Goal: Transaction & Acquisition: Obtain resource

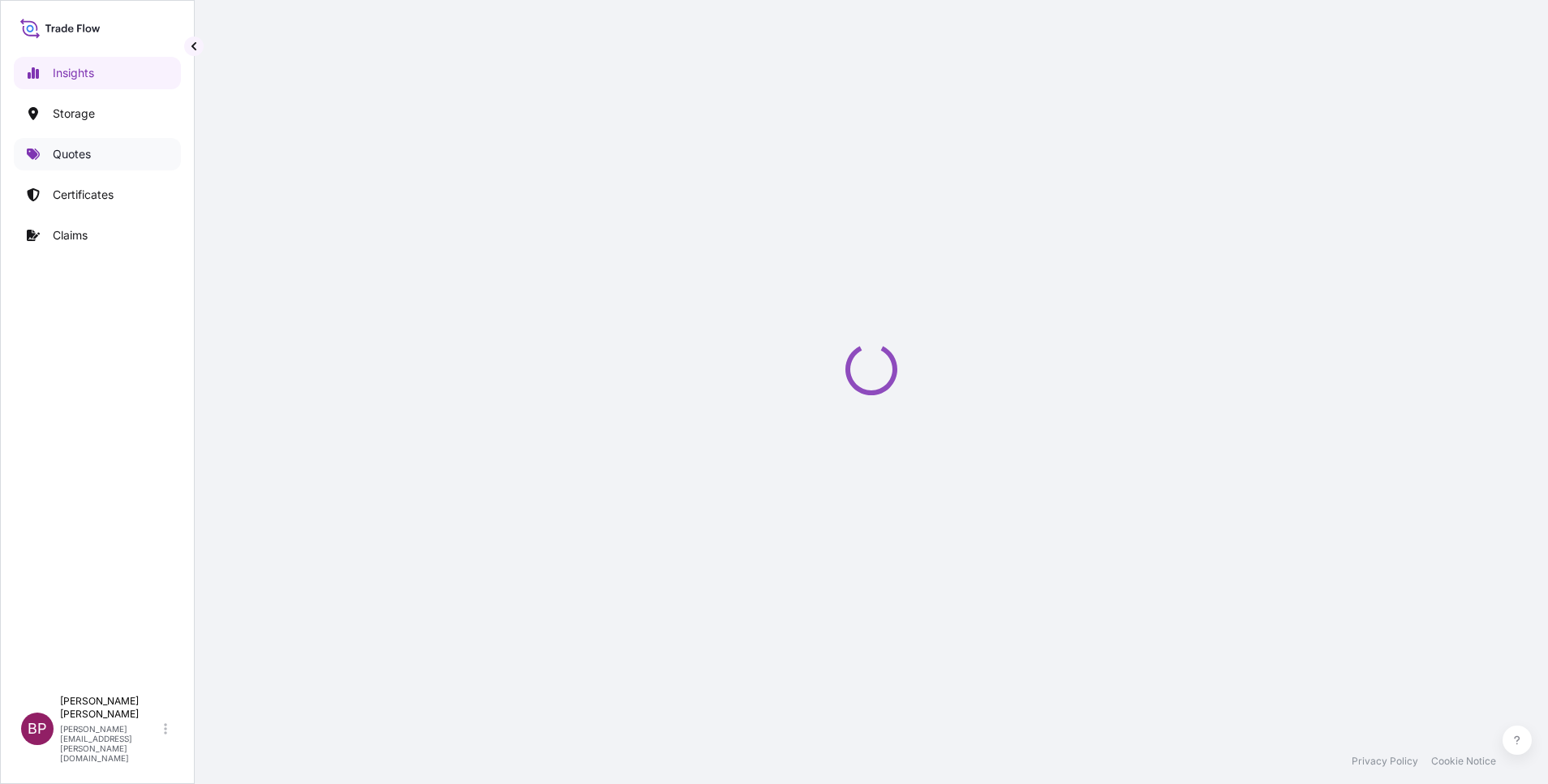
select select "2025"
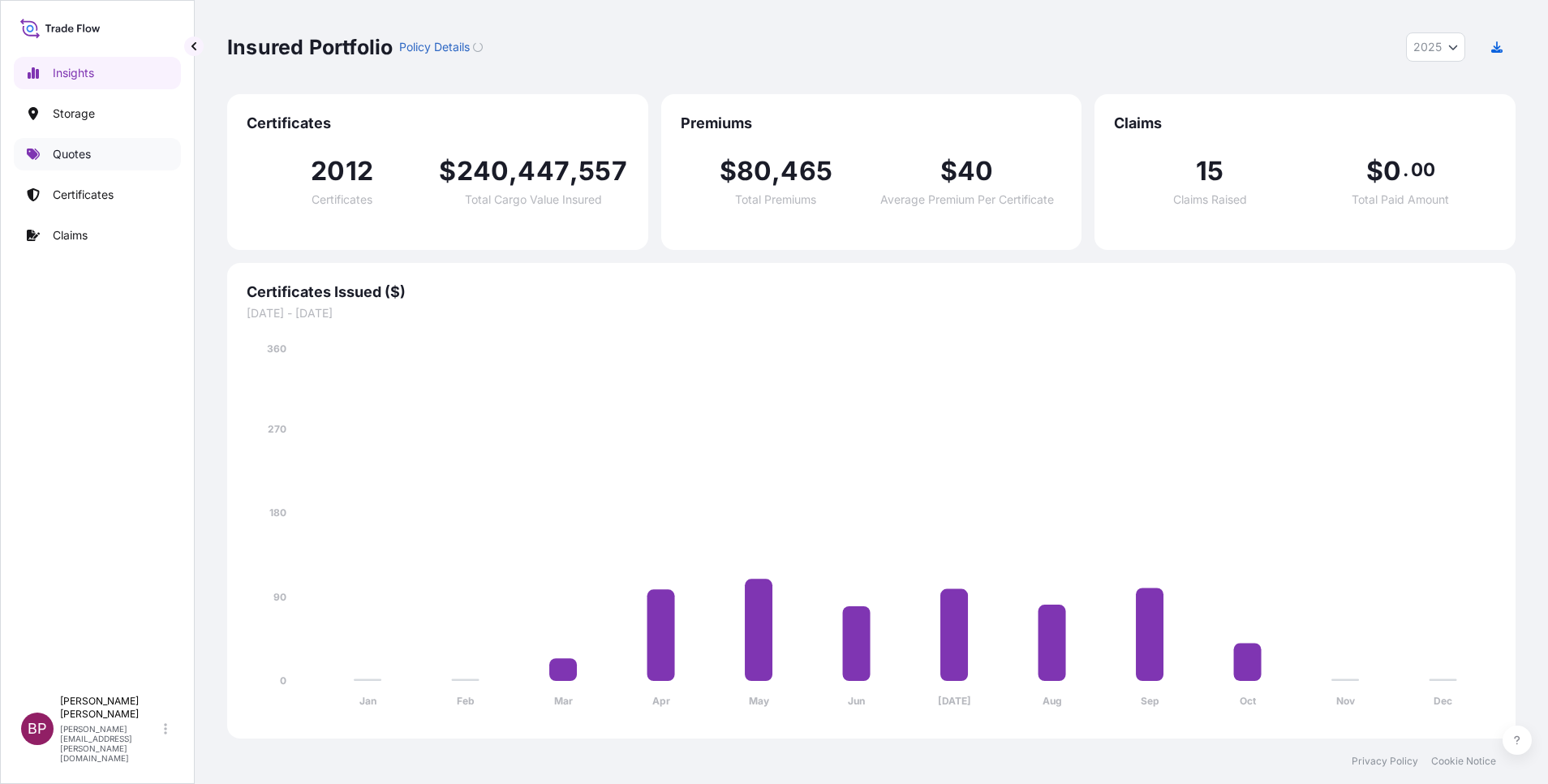
click at [59, 151] on p "Quotes" at bounding box center [72, 154] width 38 height 16
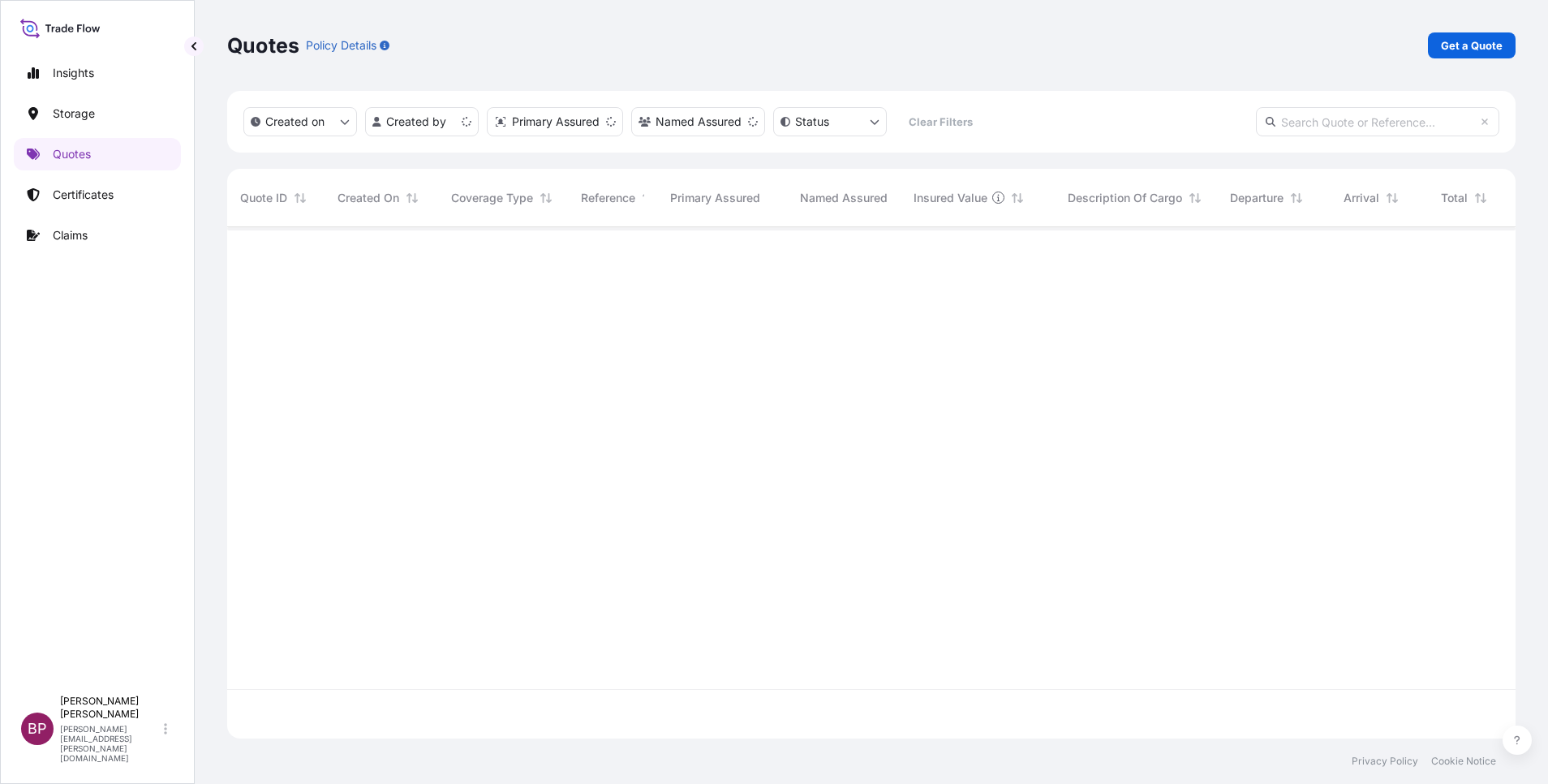
scroll to position [501, 1270]
click at [1496, 42] on p "Get a Quote" at bounding box center [1472, 46] width 62 height 16
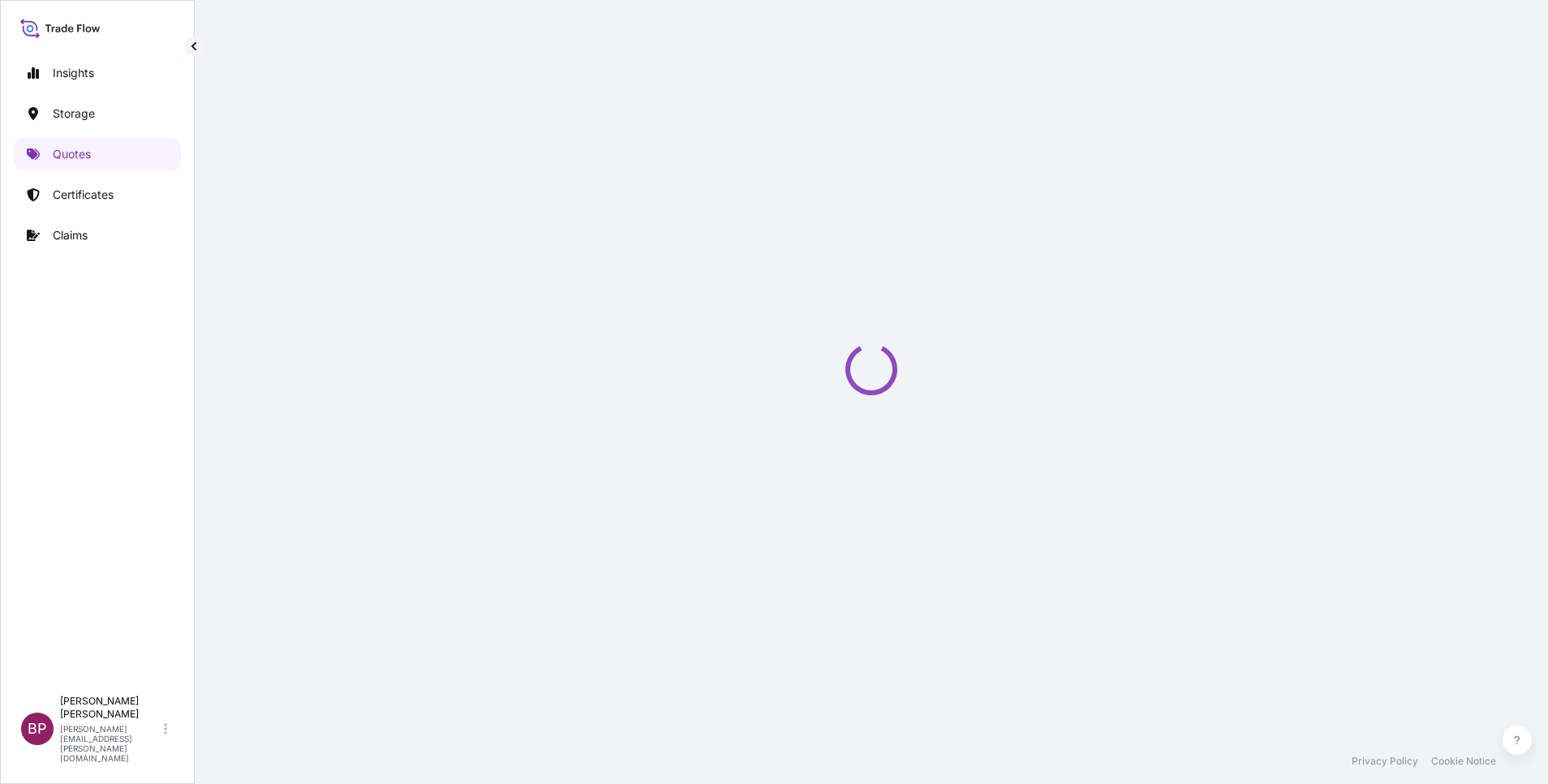
select select "Water"
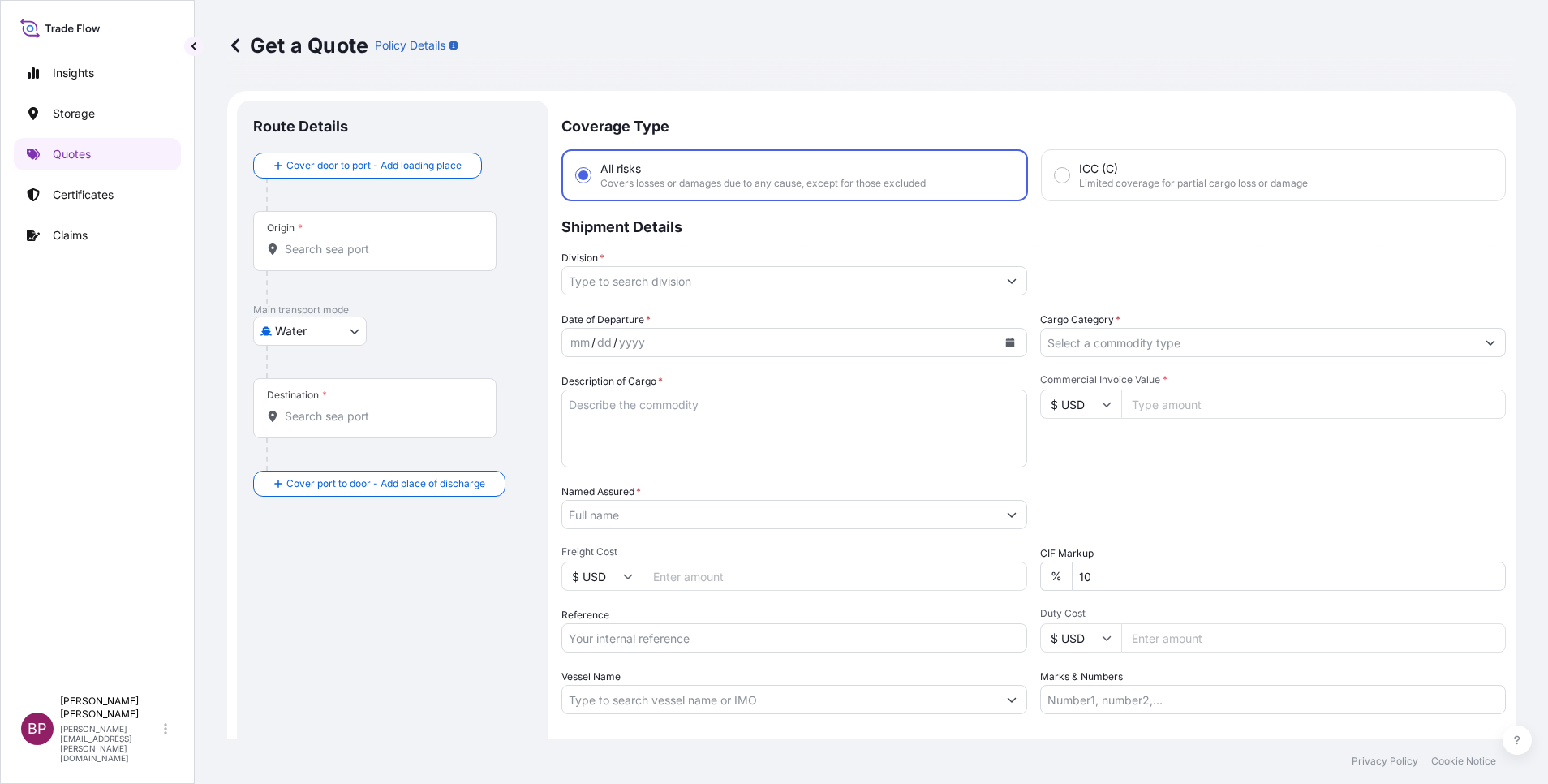
scroll to position [26, 0]
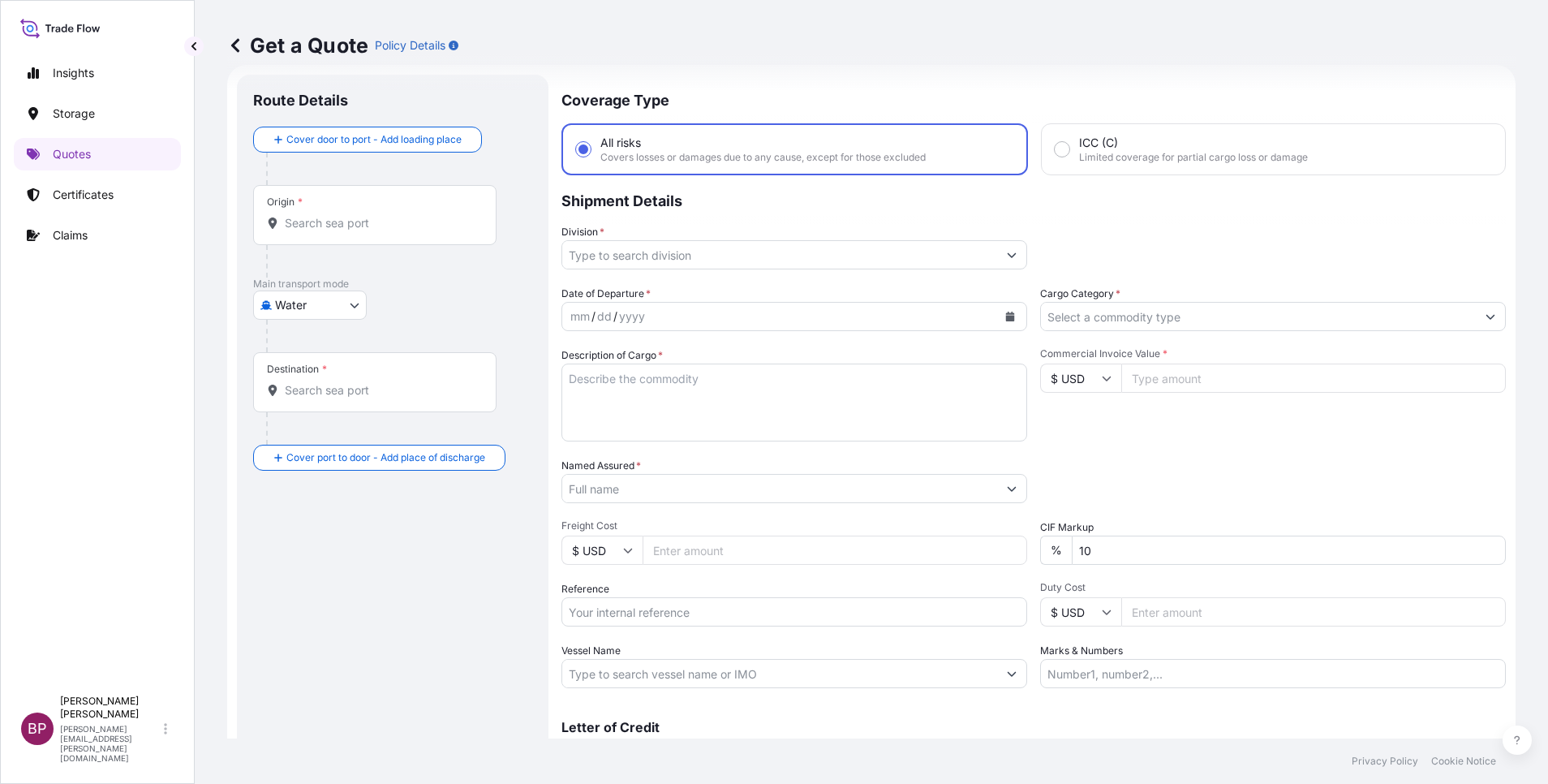
click at [683, 615] on input "Reference" at bounding box center [794, 612] width 466 height 30
paste input "B/L# 035FX61008 SSLS3477"
type input "B/L# 035FX61008 SSLS3477"
click at [697, 498] on input "Named Assured *" at bounding box center [780, 488] width 435 height 30
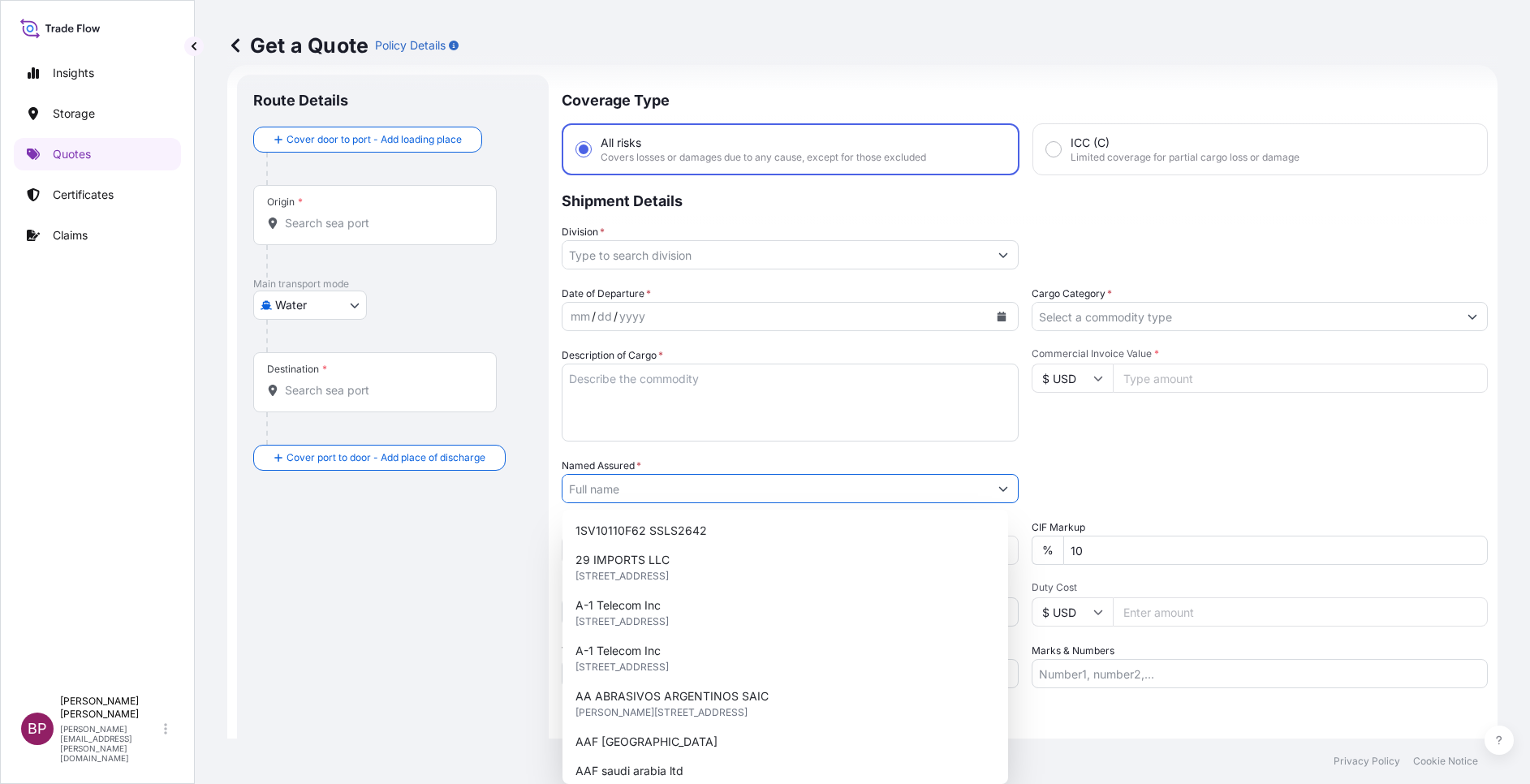
paste input "BAJA FOOD INDUSTRIES CO. FACTORY"
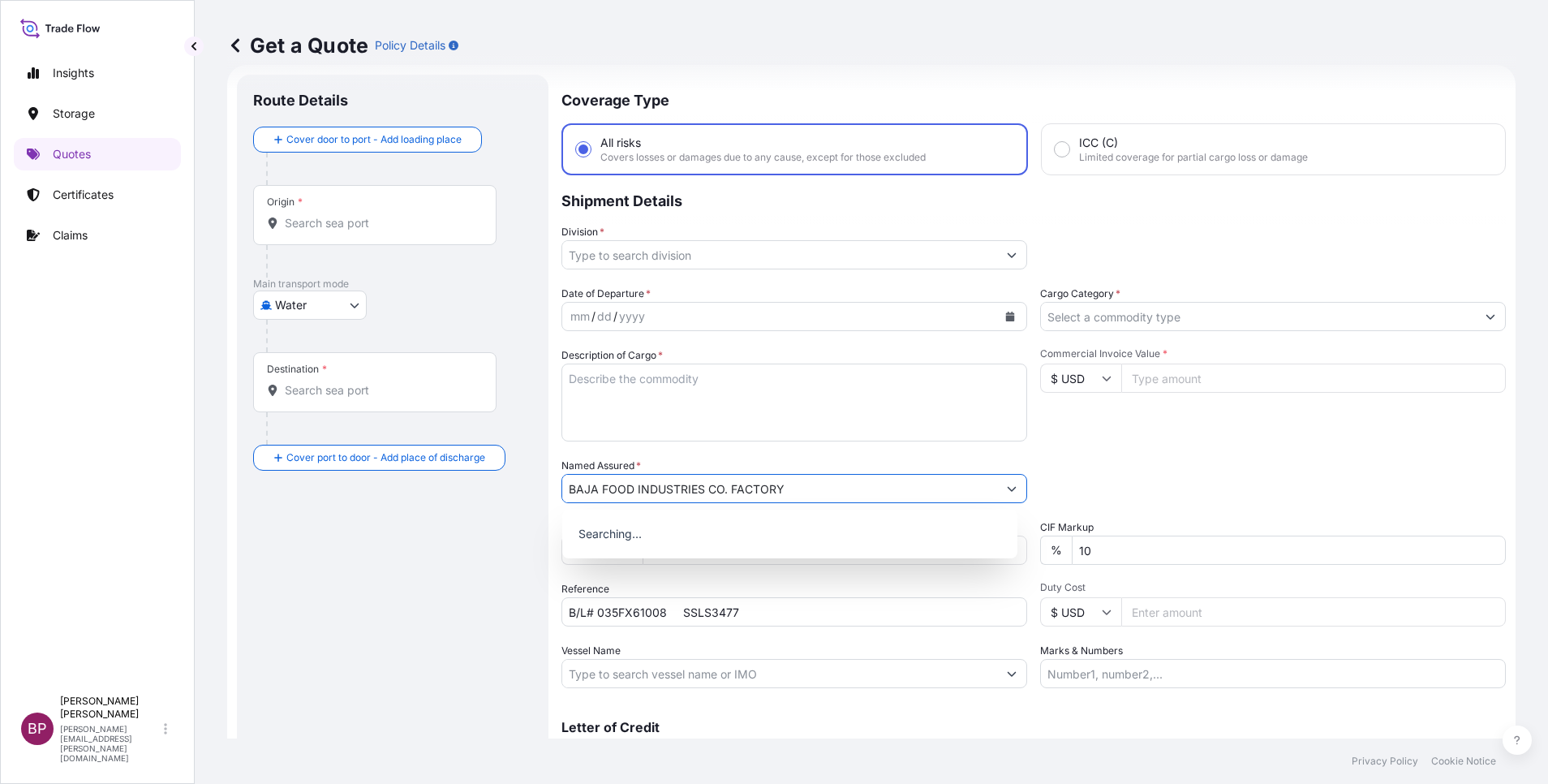
type input "BAJA FOOD INDUSTRIES CO. FACTORY"
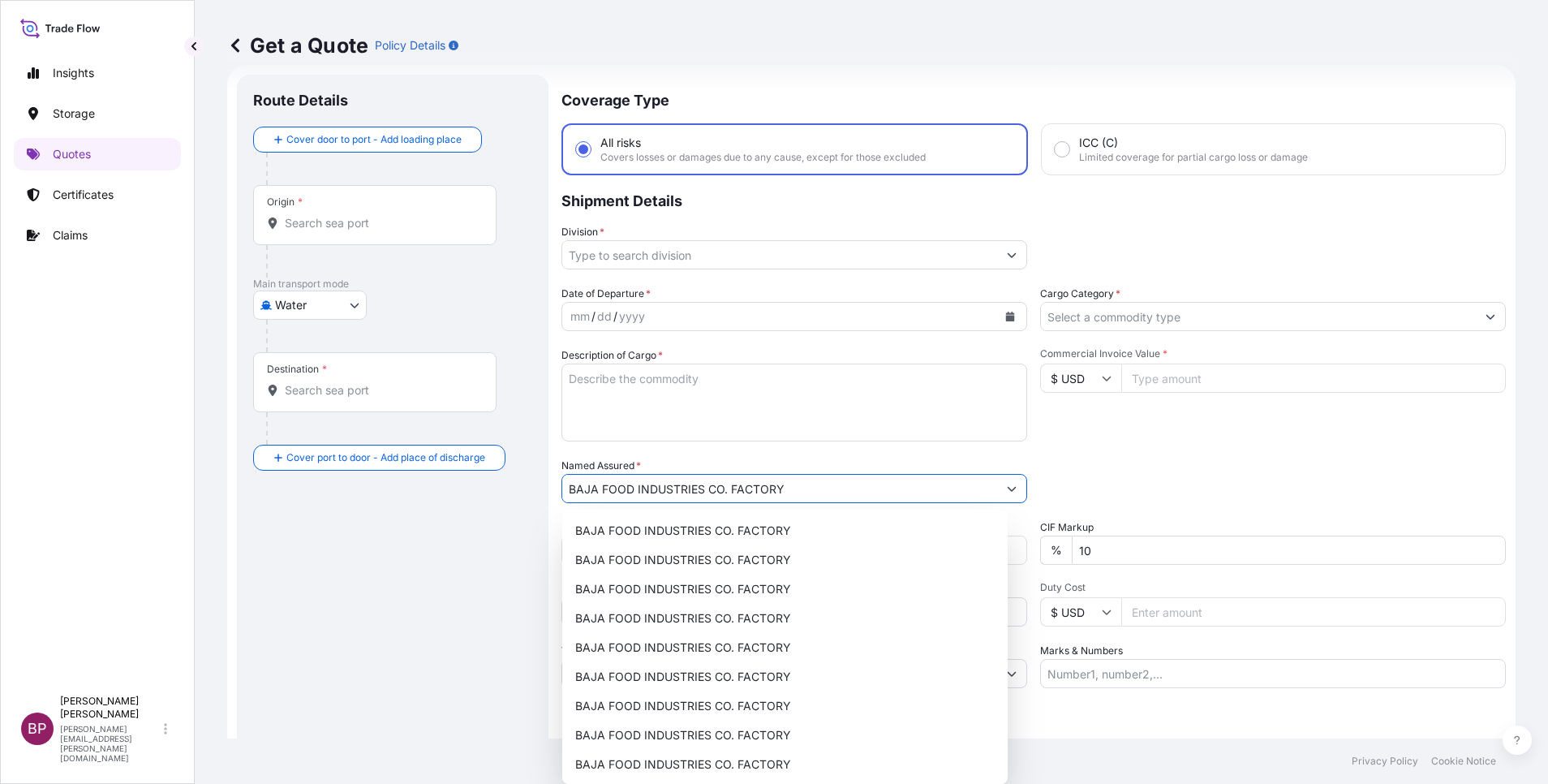
click at [1184, 386] on input "Commercial Invoice Value *" at bounding box center [1314, 378] width 385 height 30
paste input "41257.50"
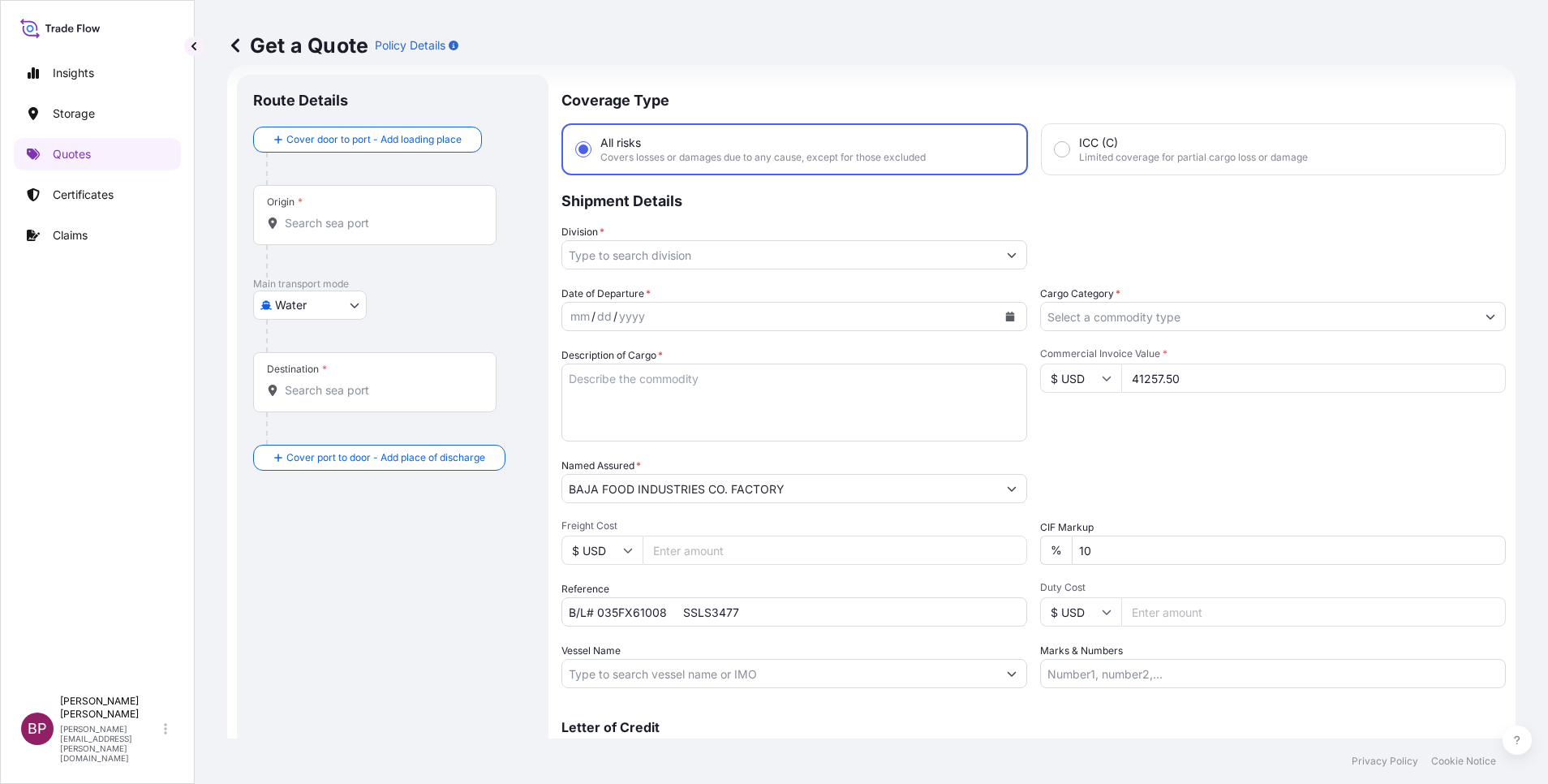
type input "41257.50"
click at [724, 420] on textarea "Description of Cargo *" at bounding box center [794, 402] width 466 height 78
paste textarea "RICE CRACKERS"
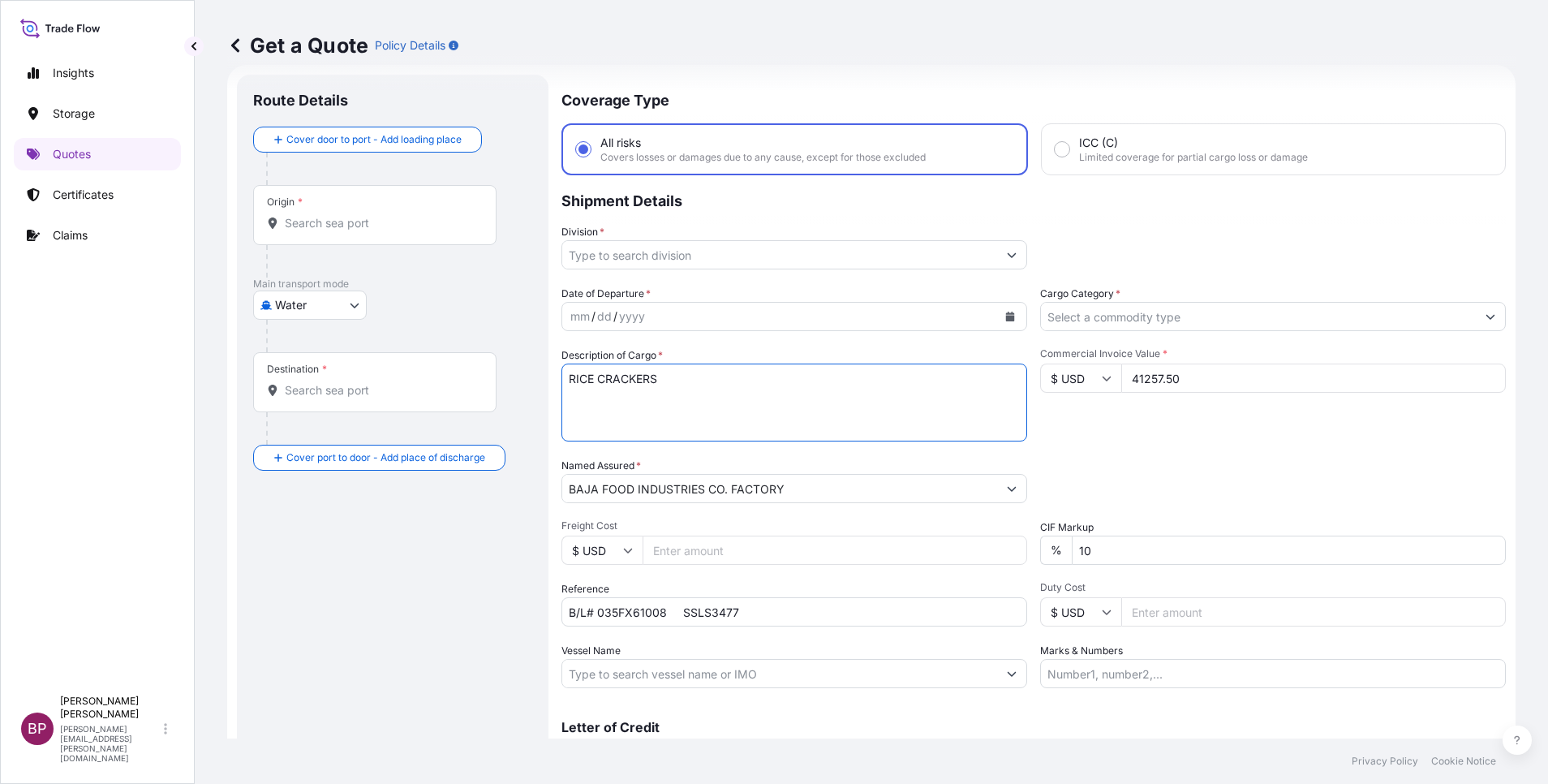
type textarea "RICE CRACKERS"
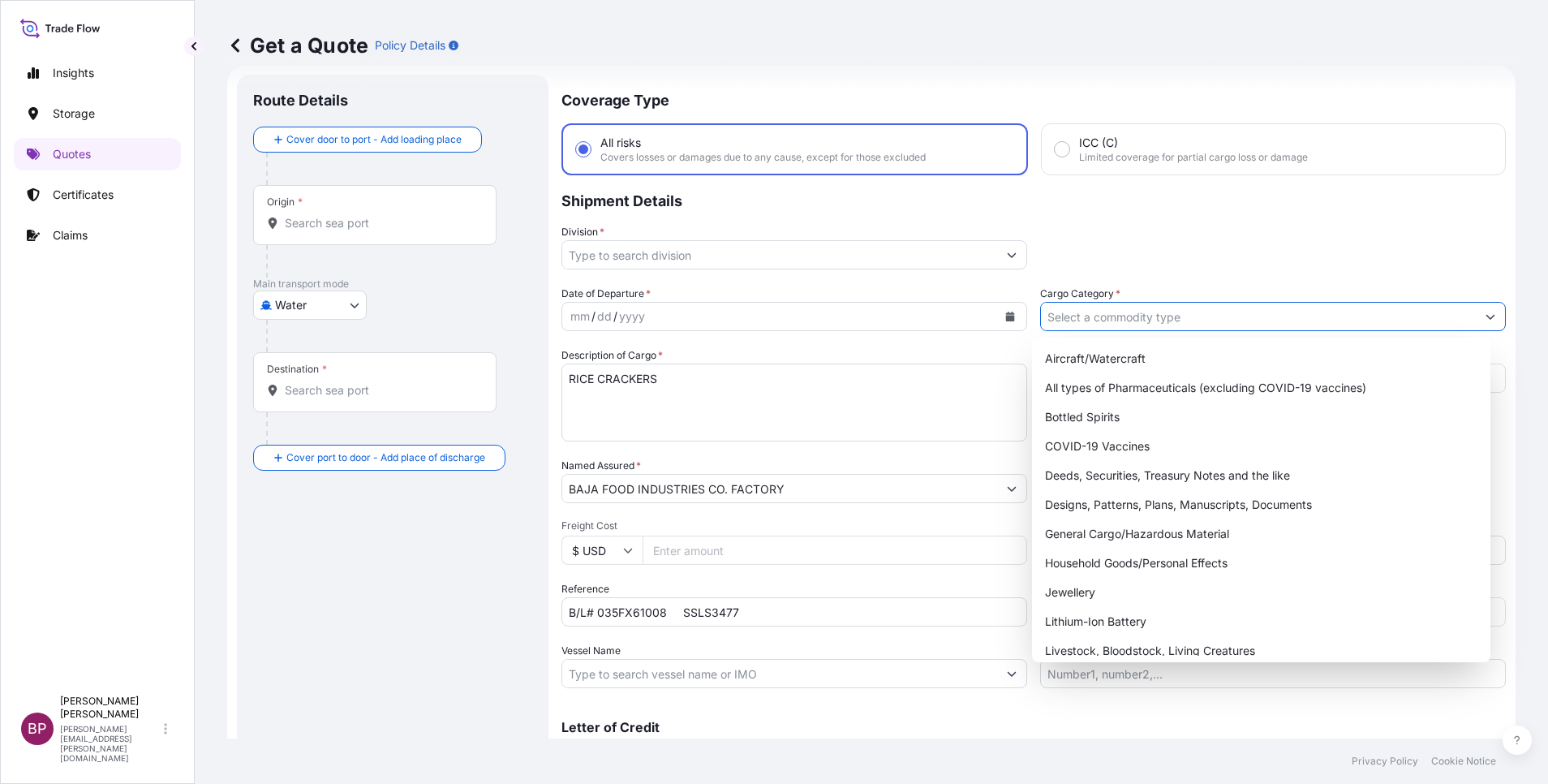
click at [1240, 313] on input "Cargo Category *" at bounding box center [1258, 316] width 435 height 30
click at [1135, 542] on div "General Cargo/Hazardous Material" at bounding box center [1261, 534] width 445 height 30
type input "General Cargo/Hazardous Material"
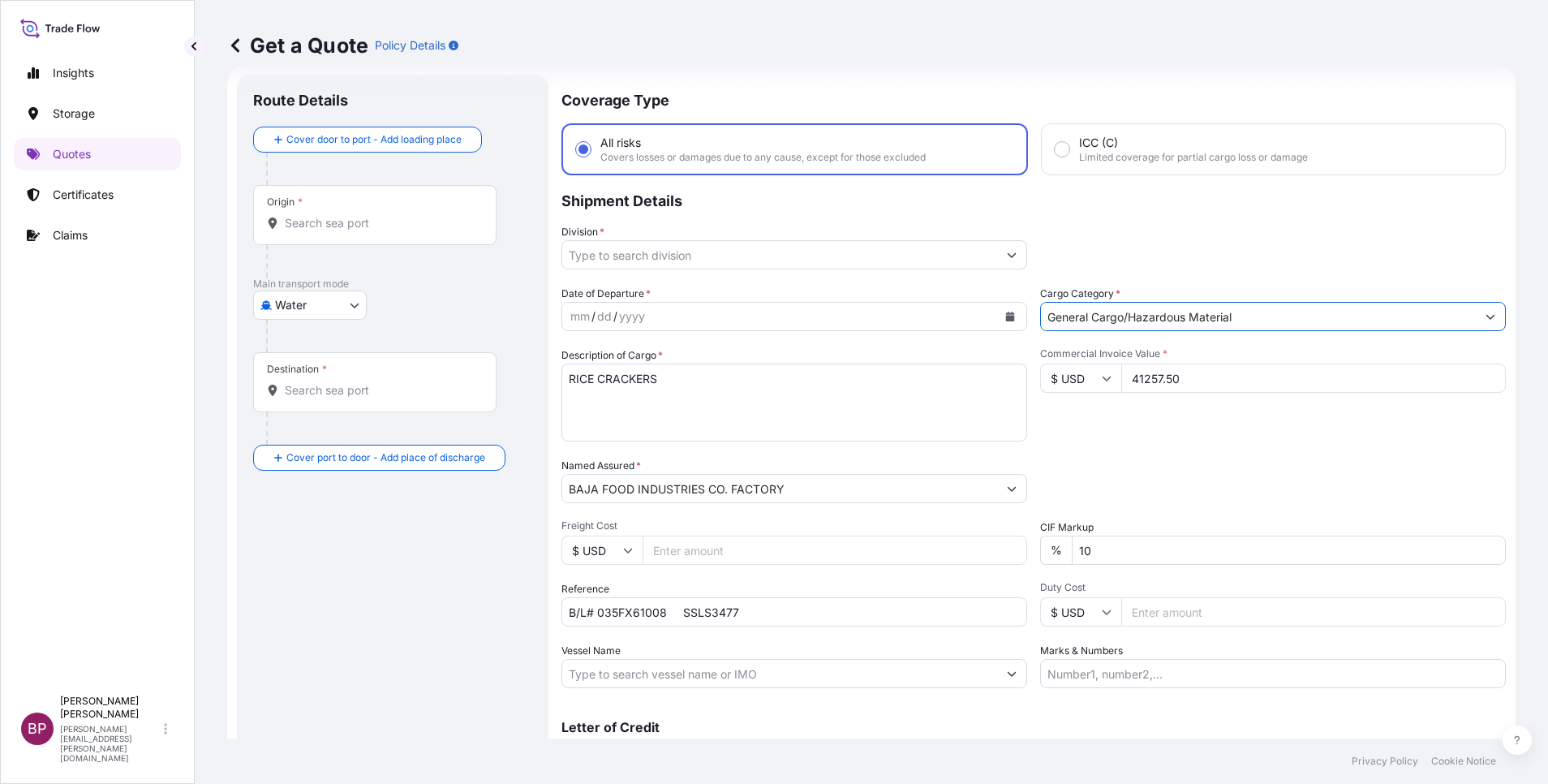
click at [997, 260] on button "Show suggestions" at bounding box center [1011, 255] width 30 height 30
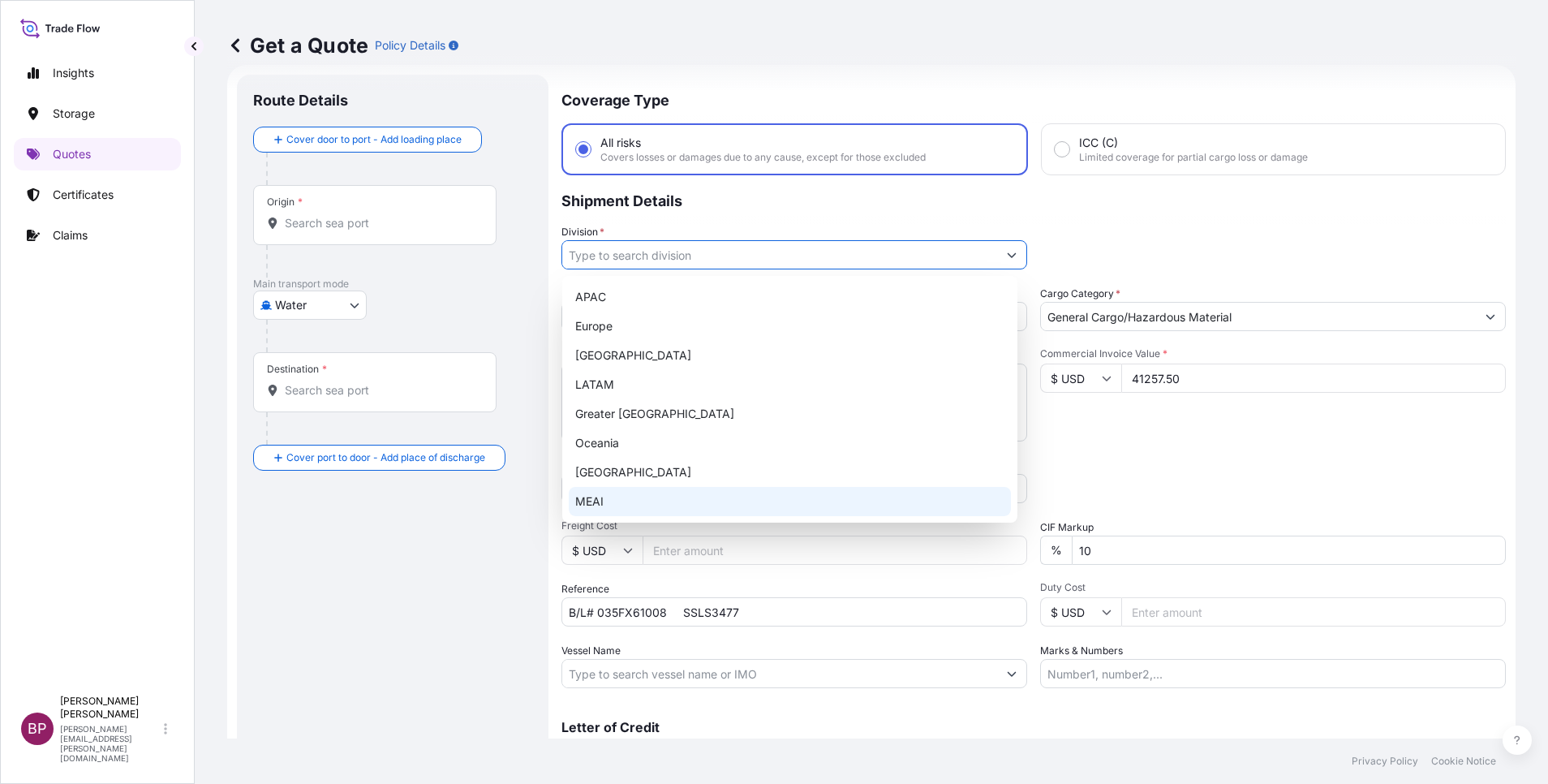
click at [695, 505] on div "MEAI" at bounding box center [790, 501] width 442 height 30
type input "MEAI"
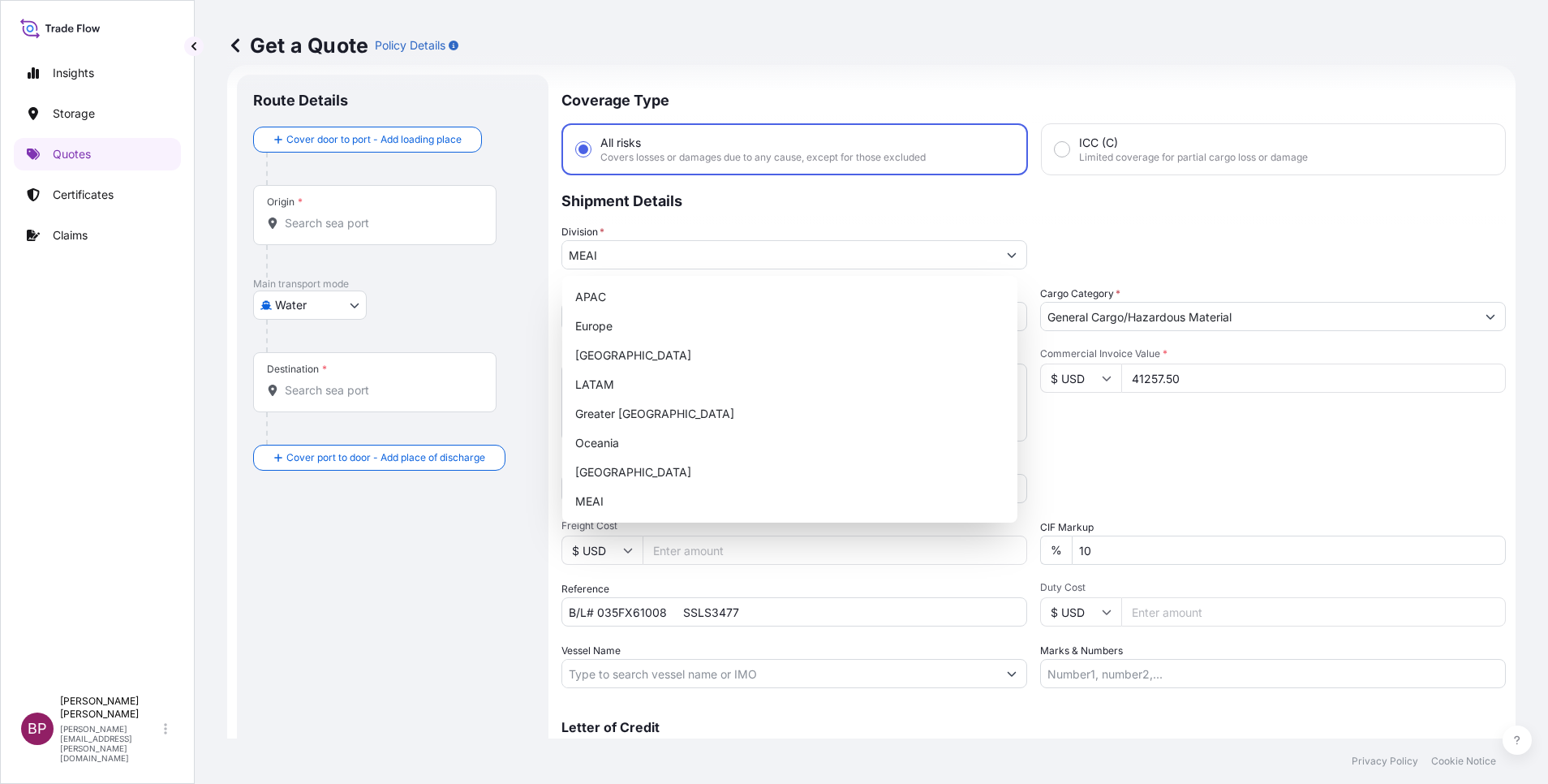
click at [1070, 250] on div "Division * MEAI" at bounding box center [1034, 247] width 945 height 46
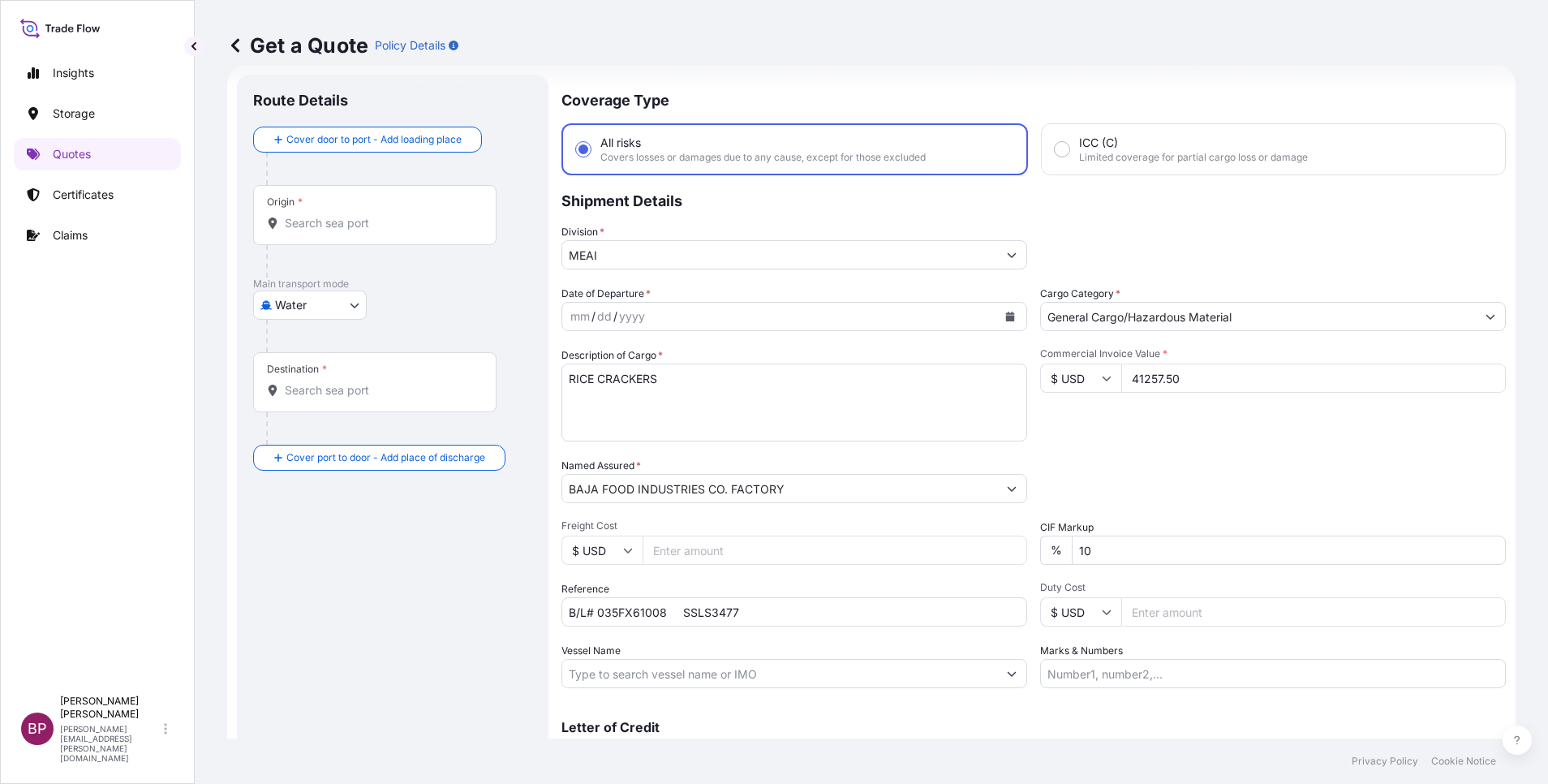
click at [1006, 320] on icon "Calendar" at bounding box center [1010, 316] width 9 height 10
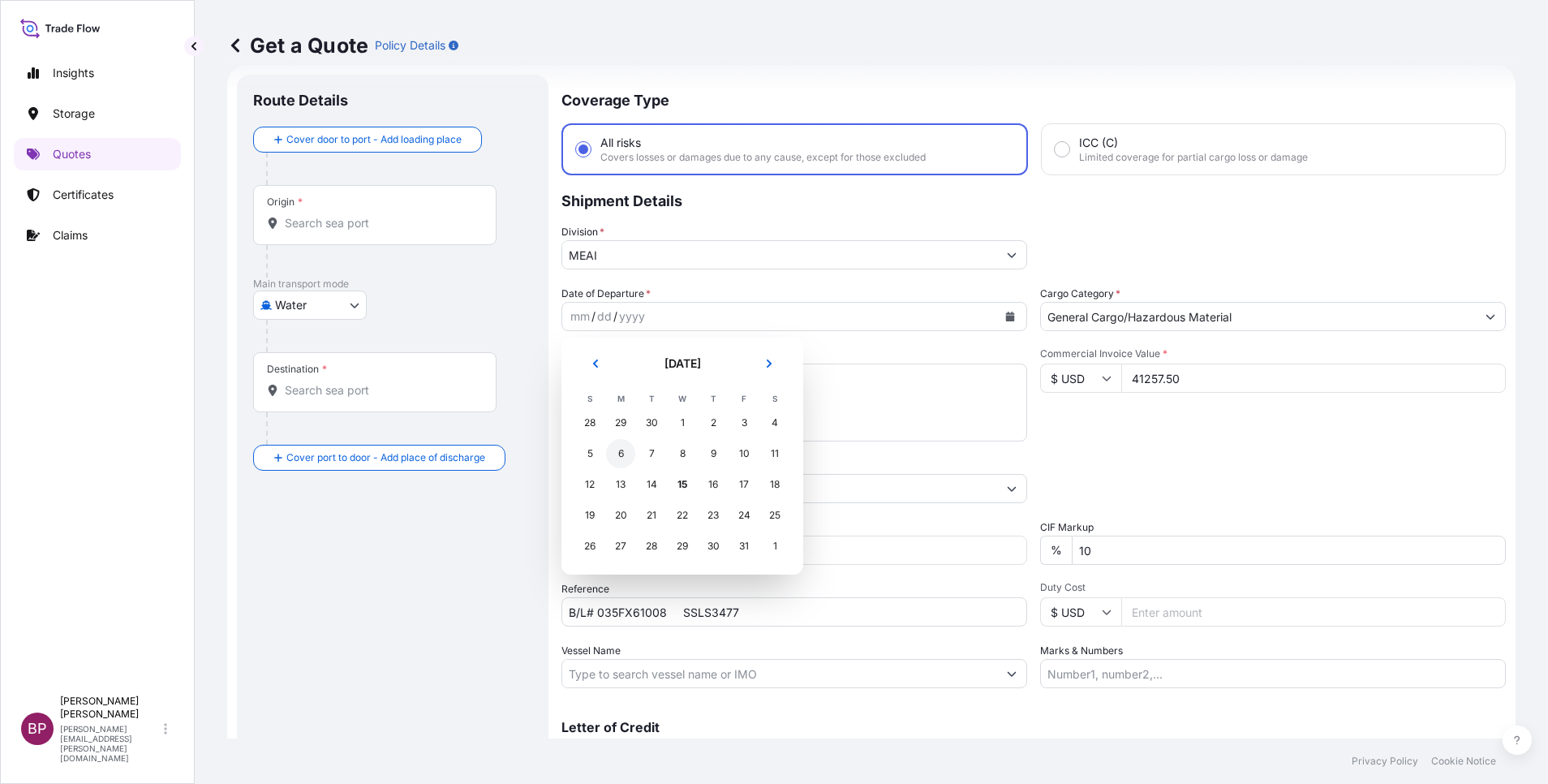
click at [620, 448] on div "6" at bounding box center [620, 453] width 30 height 30
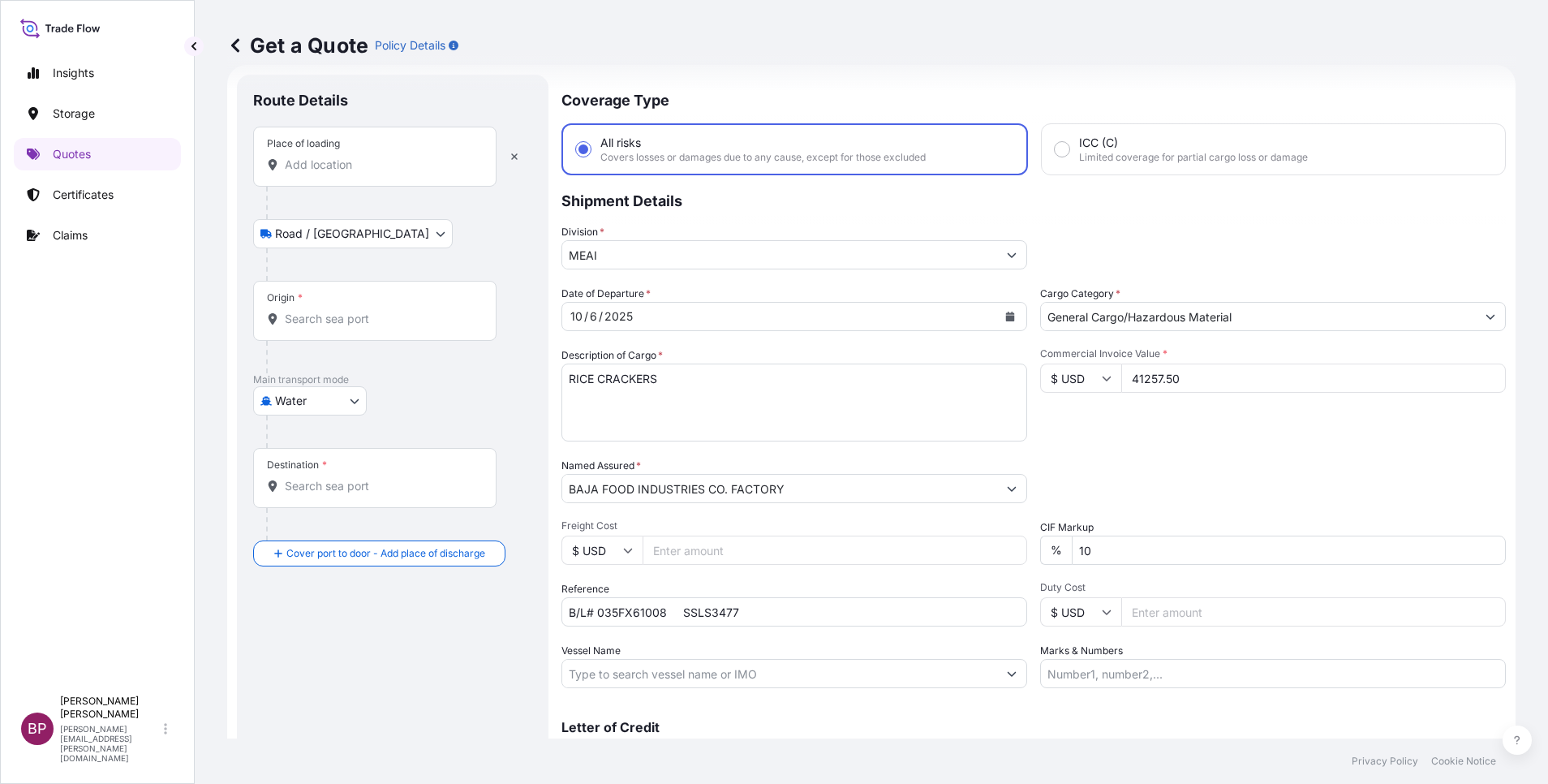
click at [377, 157] on input "Place of loading" at bounding box center [380, 165] width 191 height 16
paste input "[GEOGRAPHIC_DATA]"
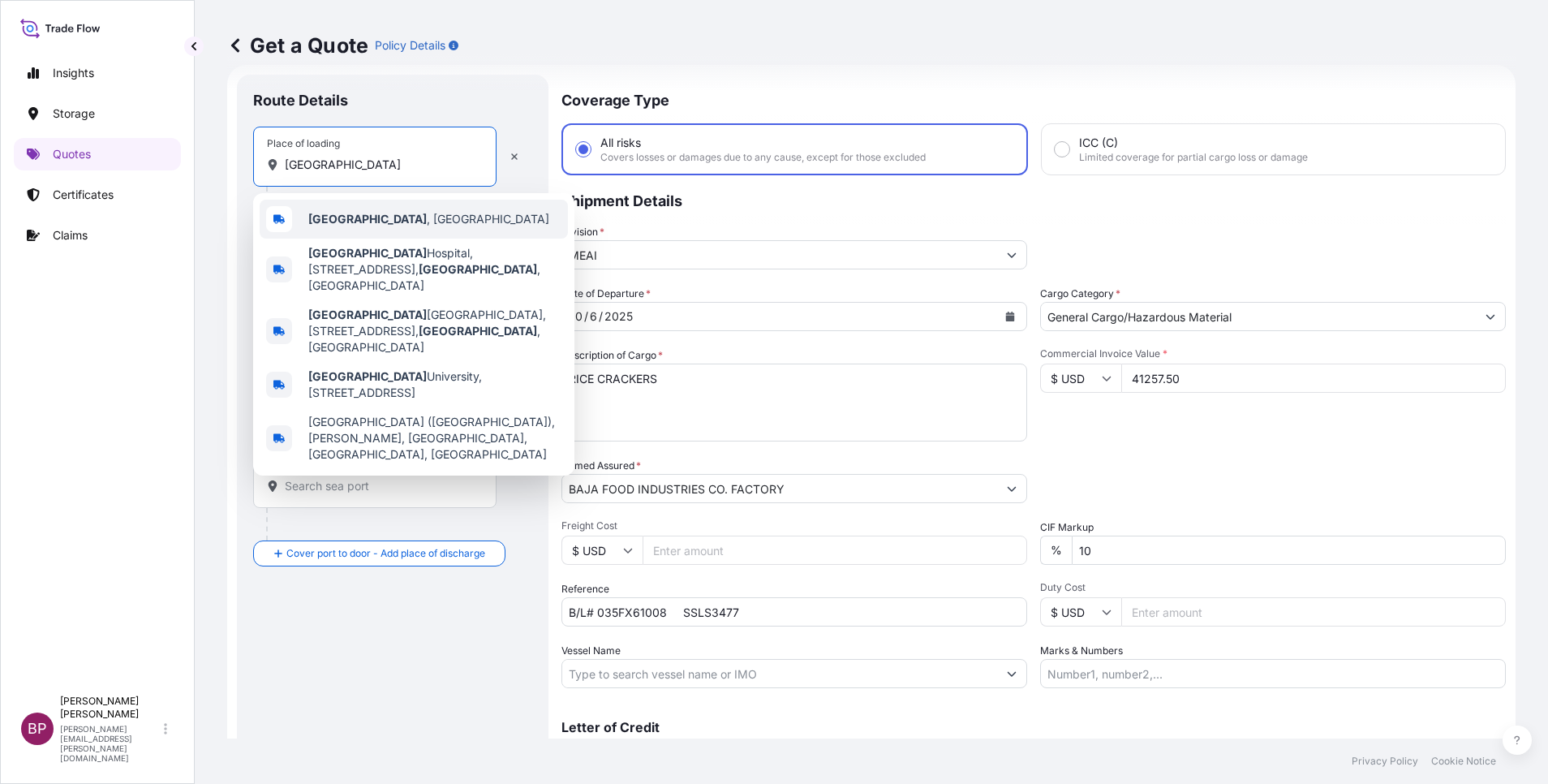
click at [377, 223] on span "[GEOGRAPHIC_DATA] , [GEOGRAPHIC_DATA]" at bounding box center [429, 219] width 241 height 16
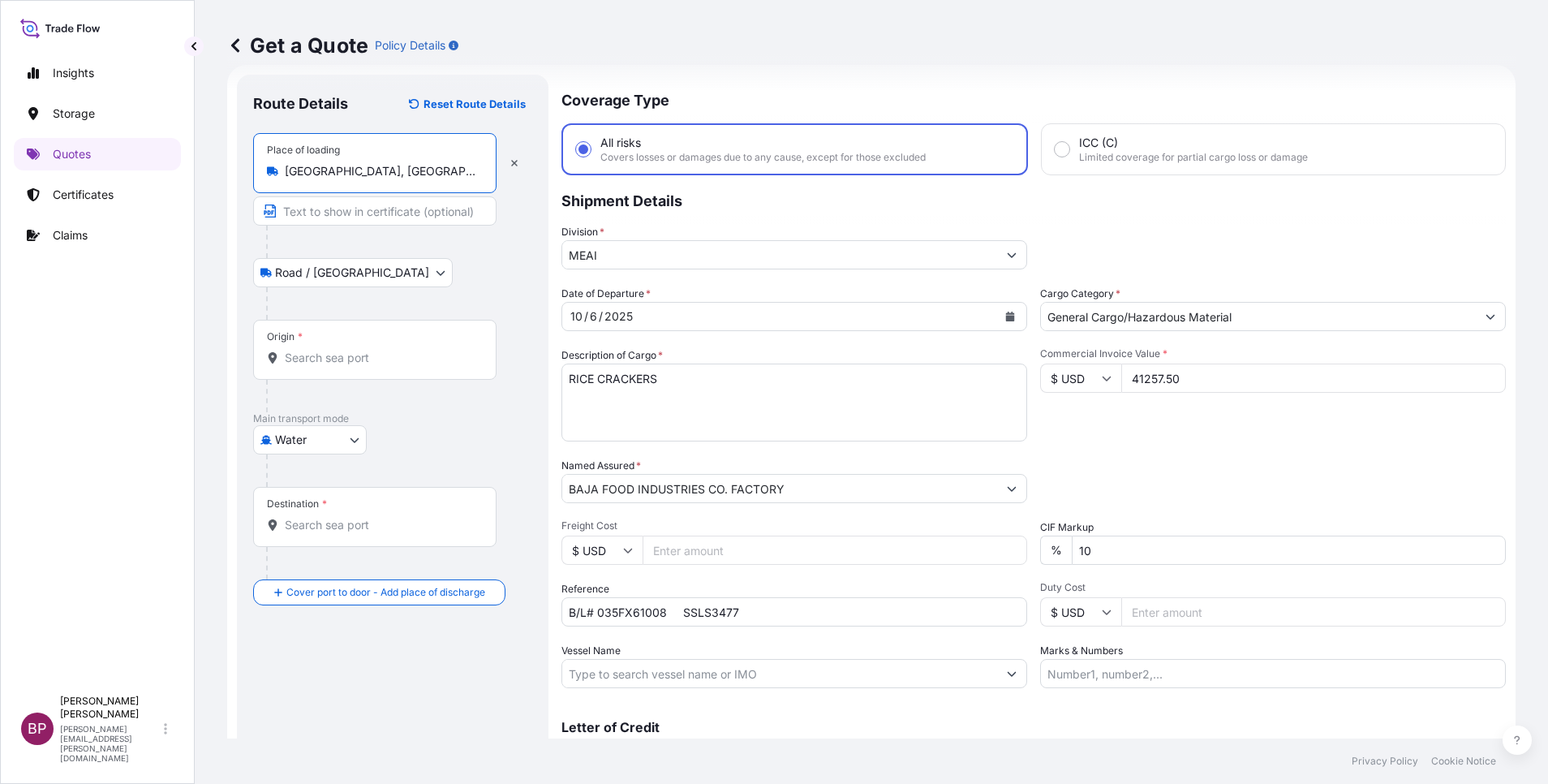
type input "[GEOGRAPHIC_DATA], [GEOGRAPHIC_DATA]"
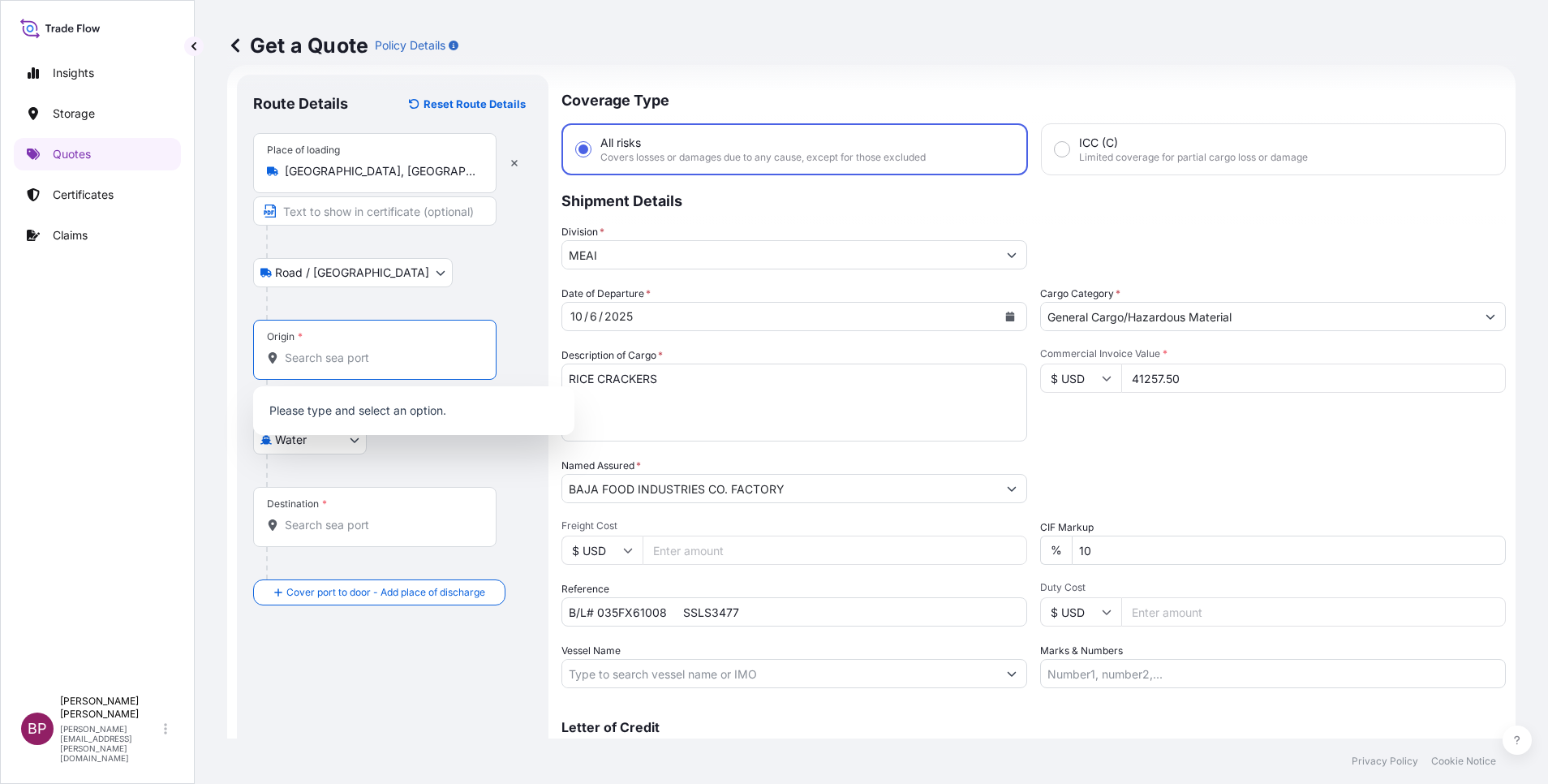
click at [331, 360] on input "Origin *" at bounding box center [380, 358] width 191 height 16
paste input "[GEOGRAPHIC_DATA]"
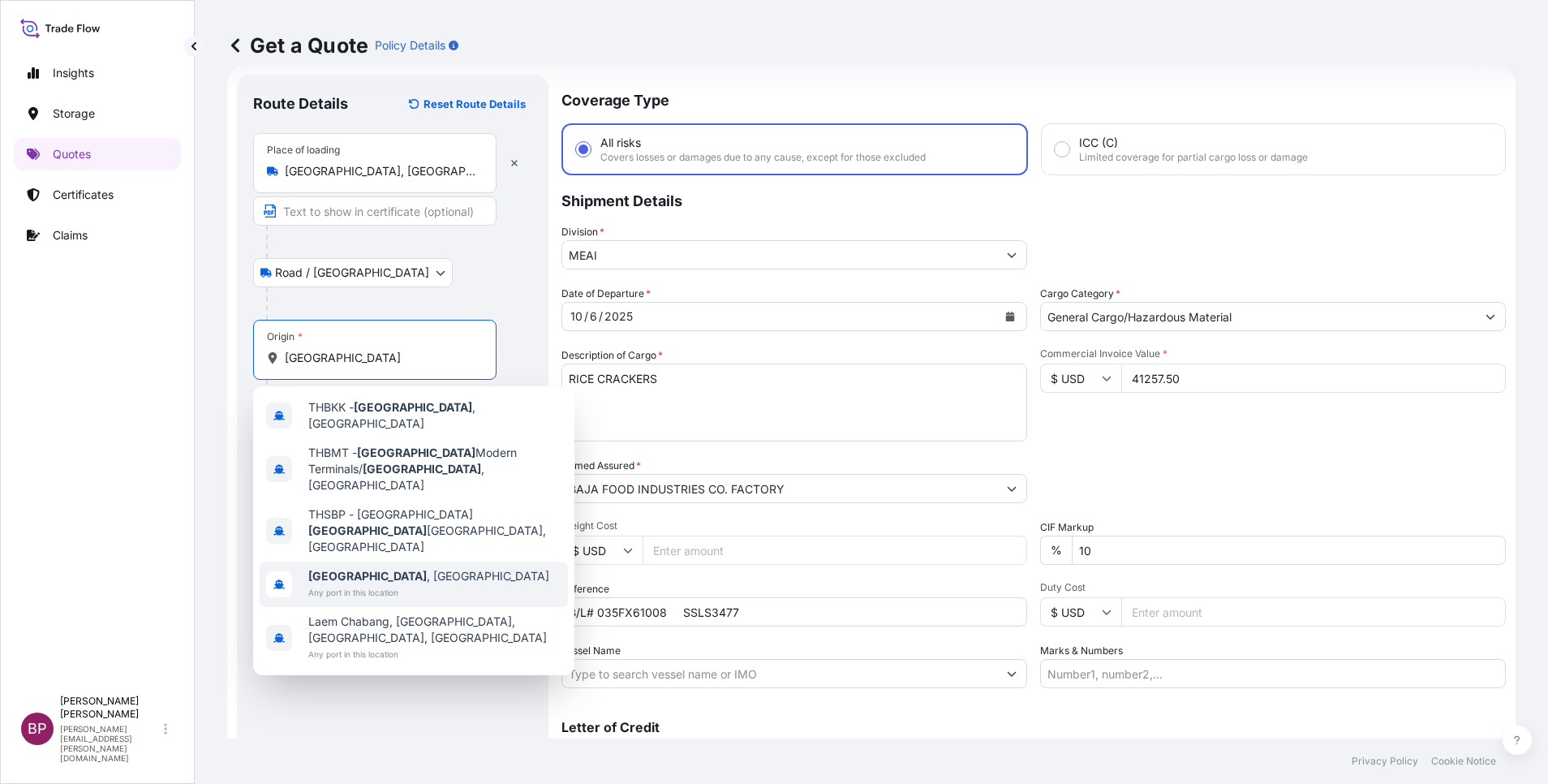
click at [405, 584] on span "Any port in this location" at bounding box center [429, 592] width 241 height 16
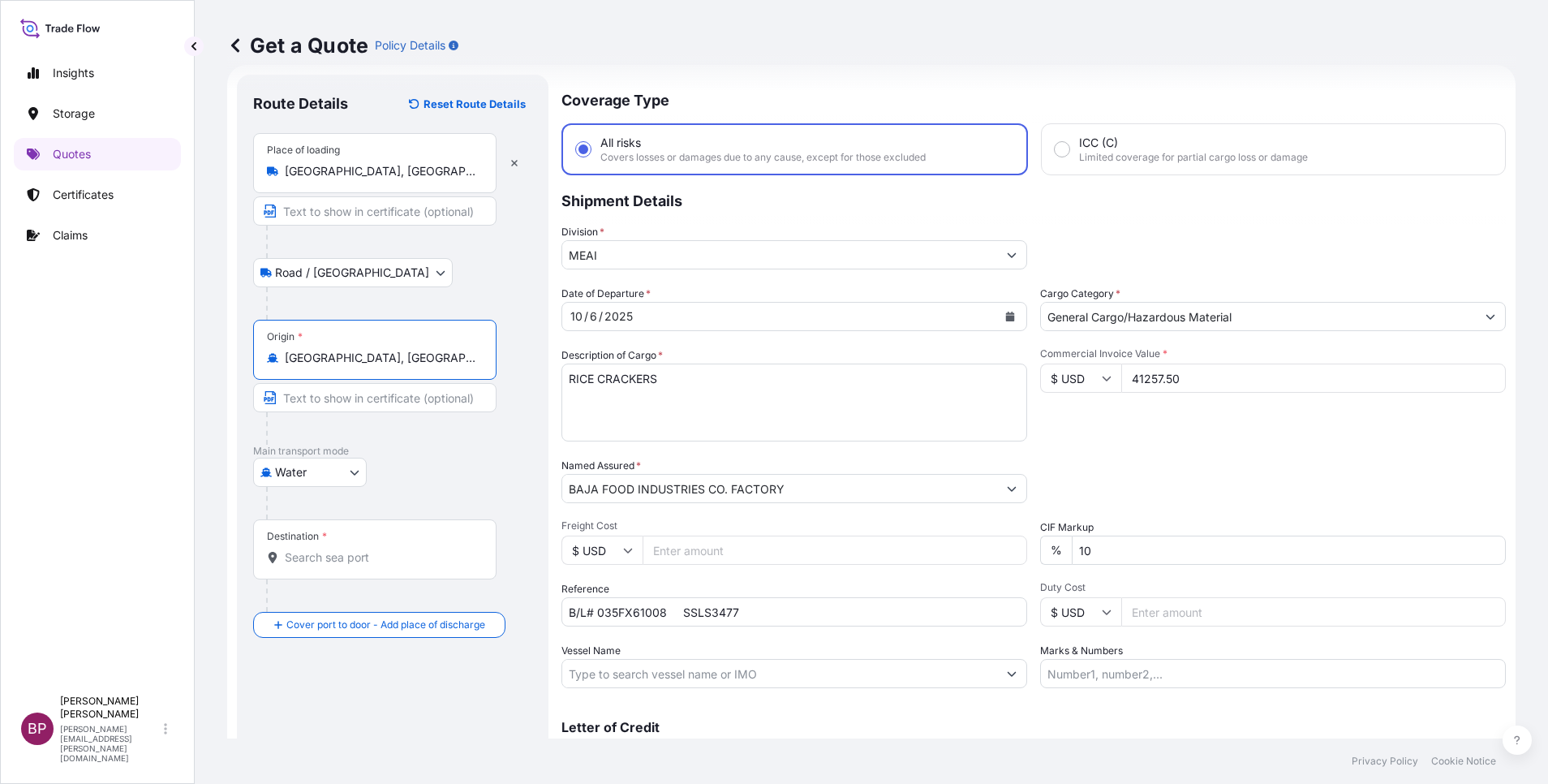
type input "[GEOGRAPHIC_DATA], [GEOGRAPHIC_DATA]"
click at [387, 557] on input "Destination *" at bounding box center [380, 557] width 191 height 16
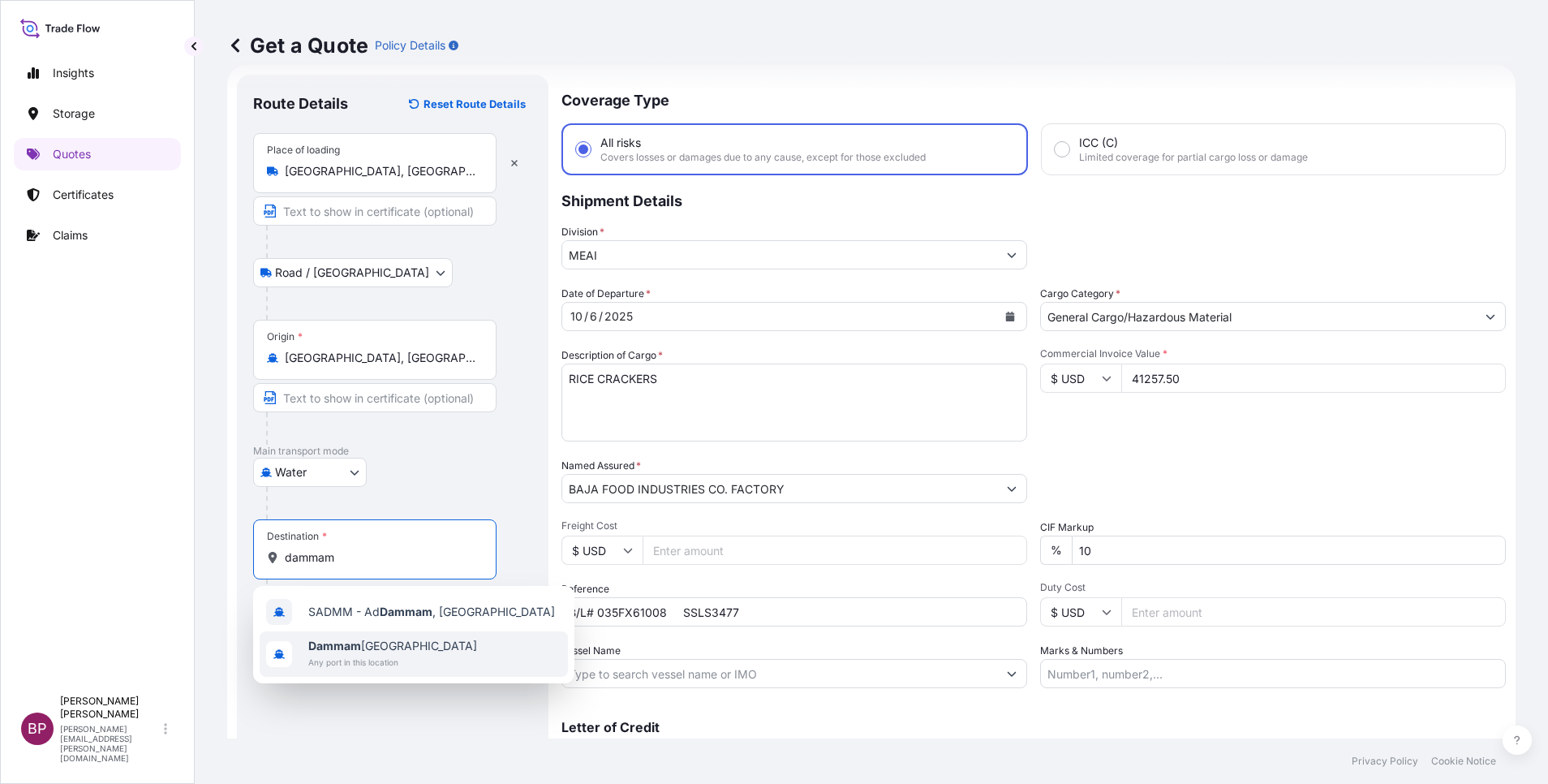
click at [398, 649] on span "Dammam [GEOGRAPHIC_DATA]" at bounding box center [393, 646] width 169 height 16
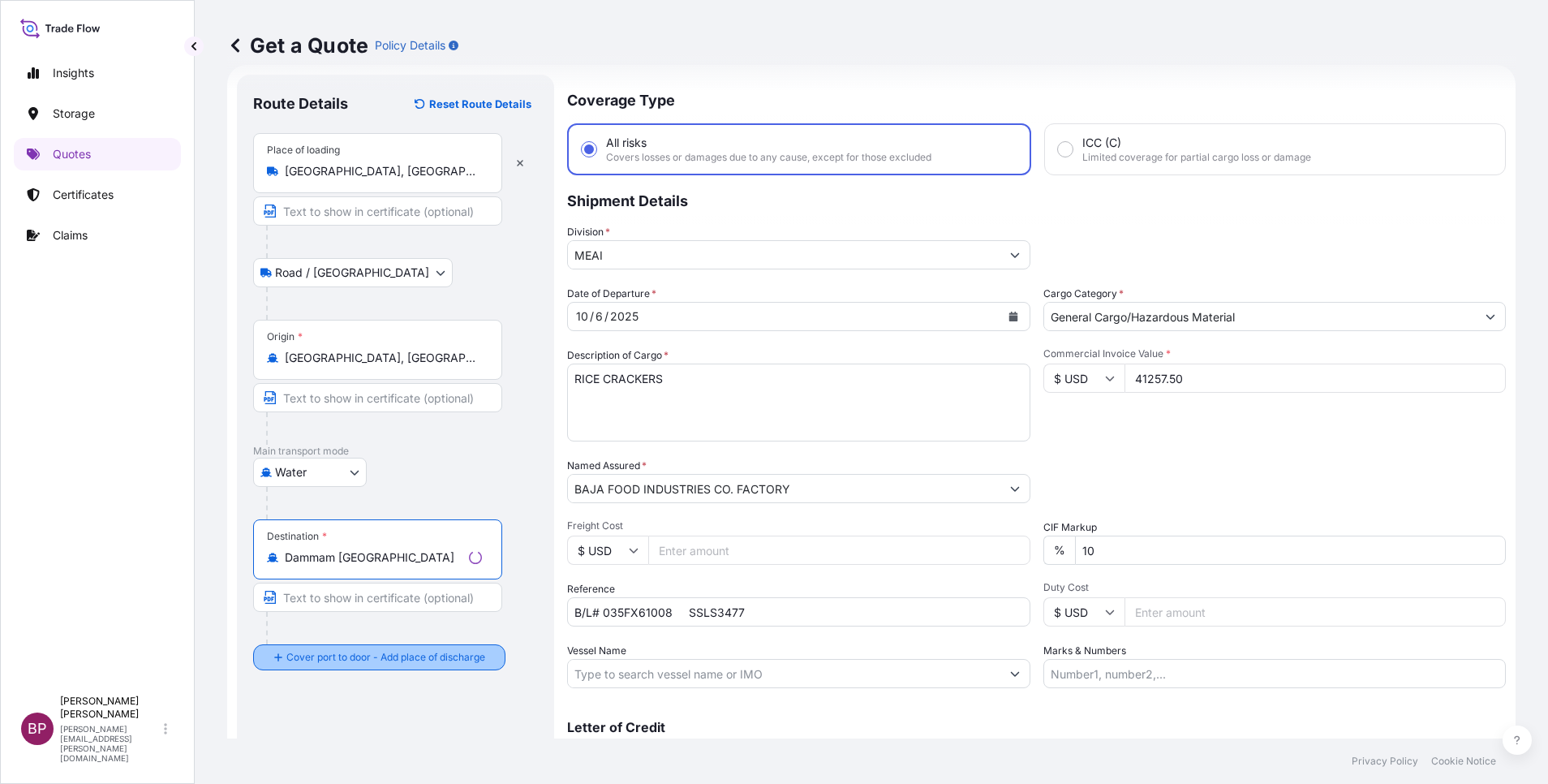
type input "Dammam [GEOGRAPHIC_DATA]"
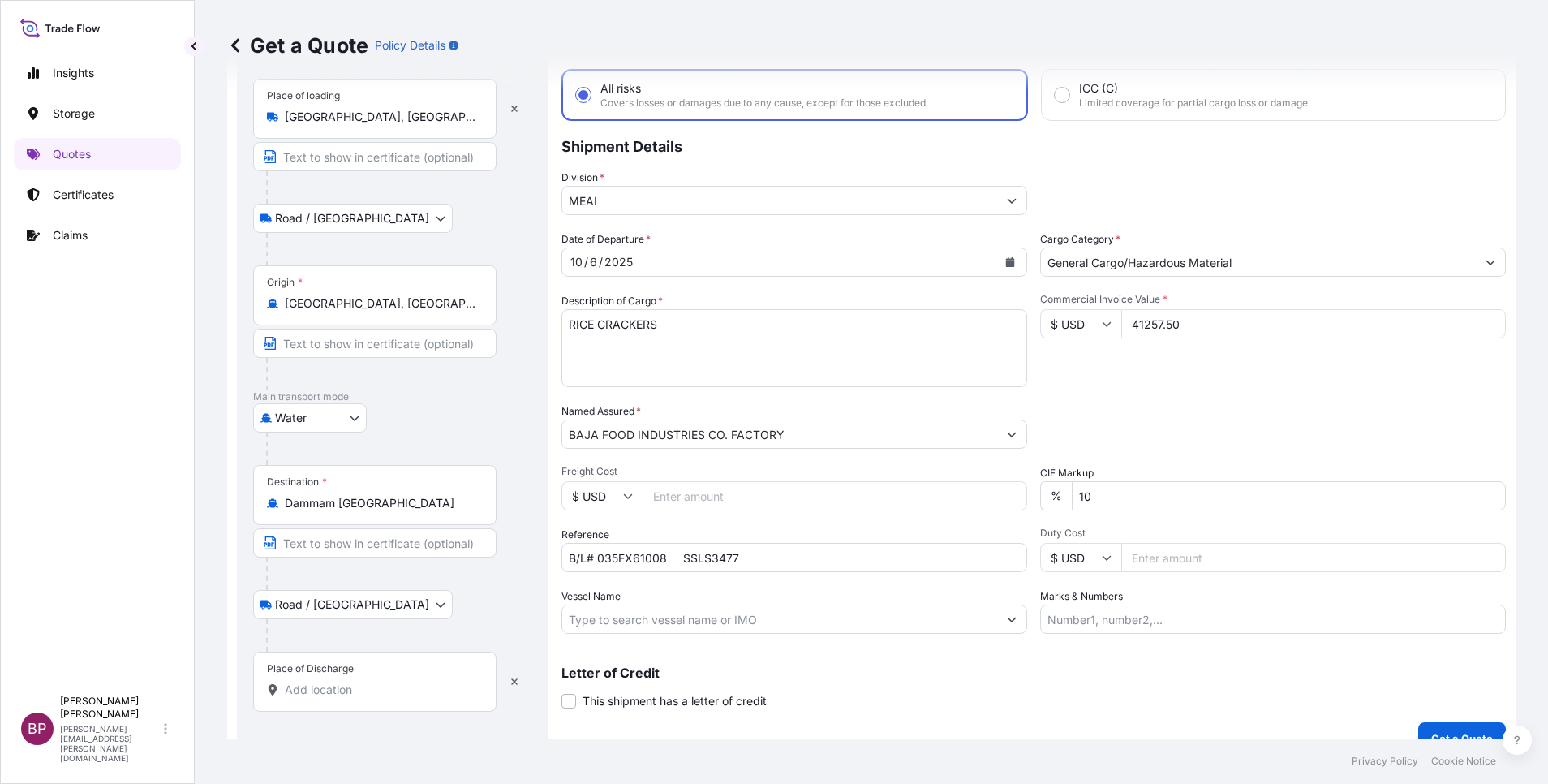
scroll to position [106, 0]
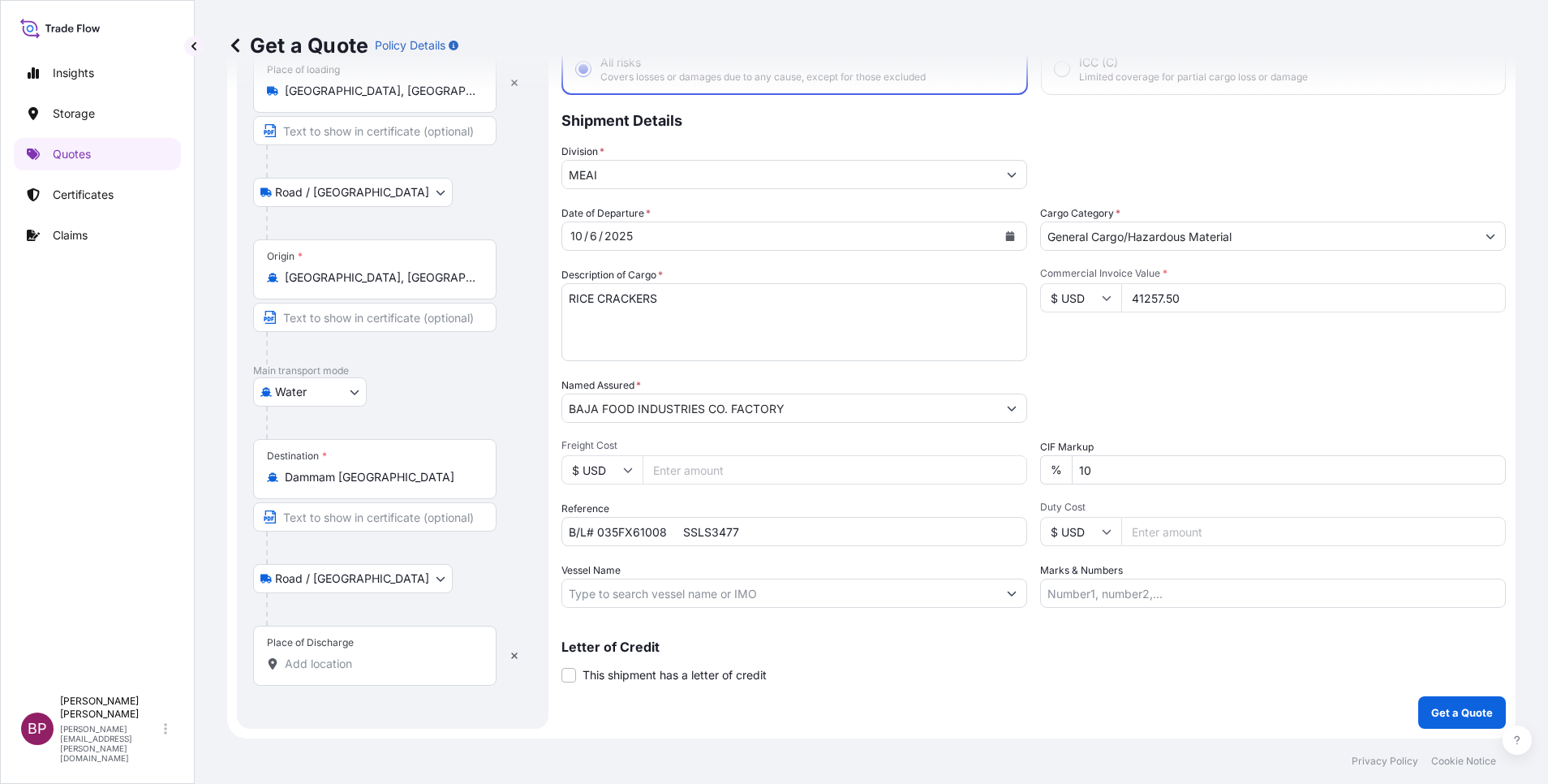
click at [387, 664] on input "Place of Discharge" at bounding box center [380, 664] width 191 height 16
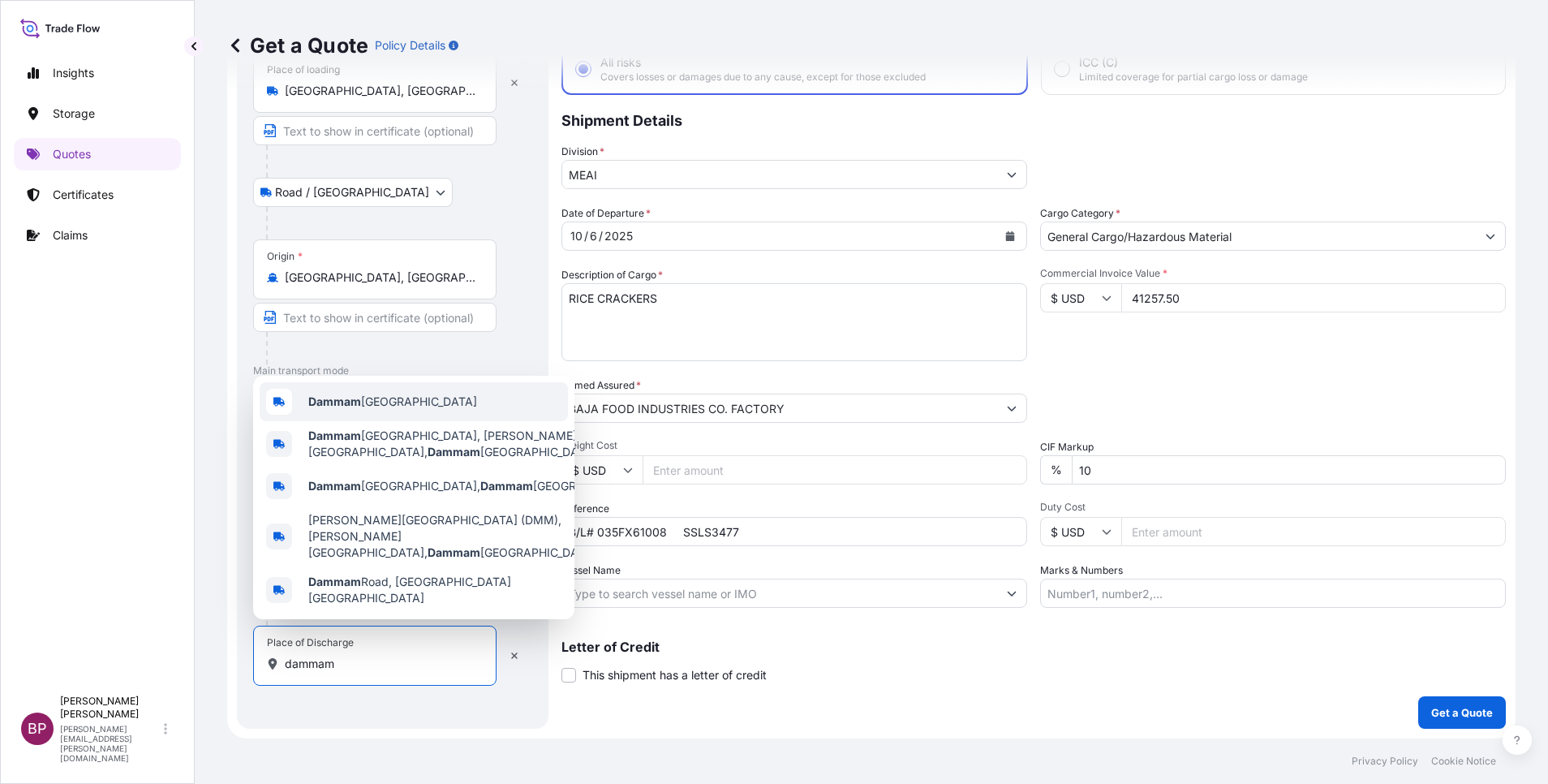
click at [389, 410] on span "Dammam [GEOGRAPHIC_DATA]" at bounding box center [393, 402] width 169 height 16
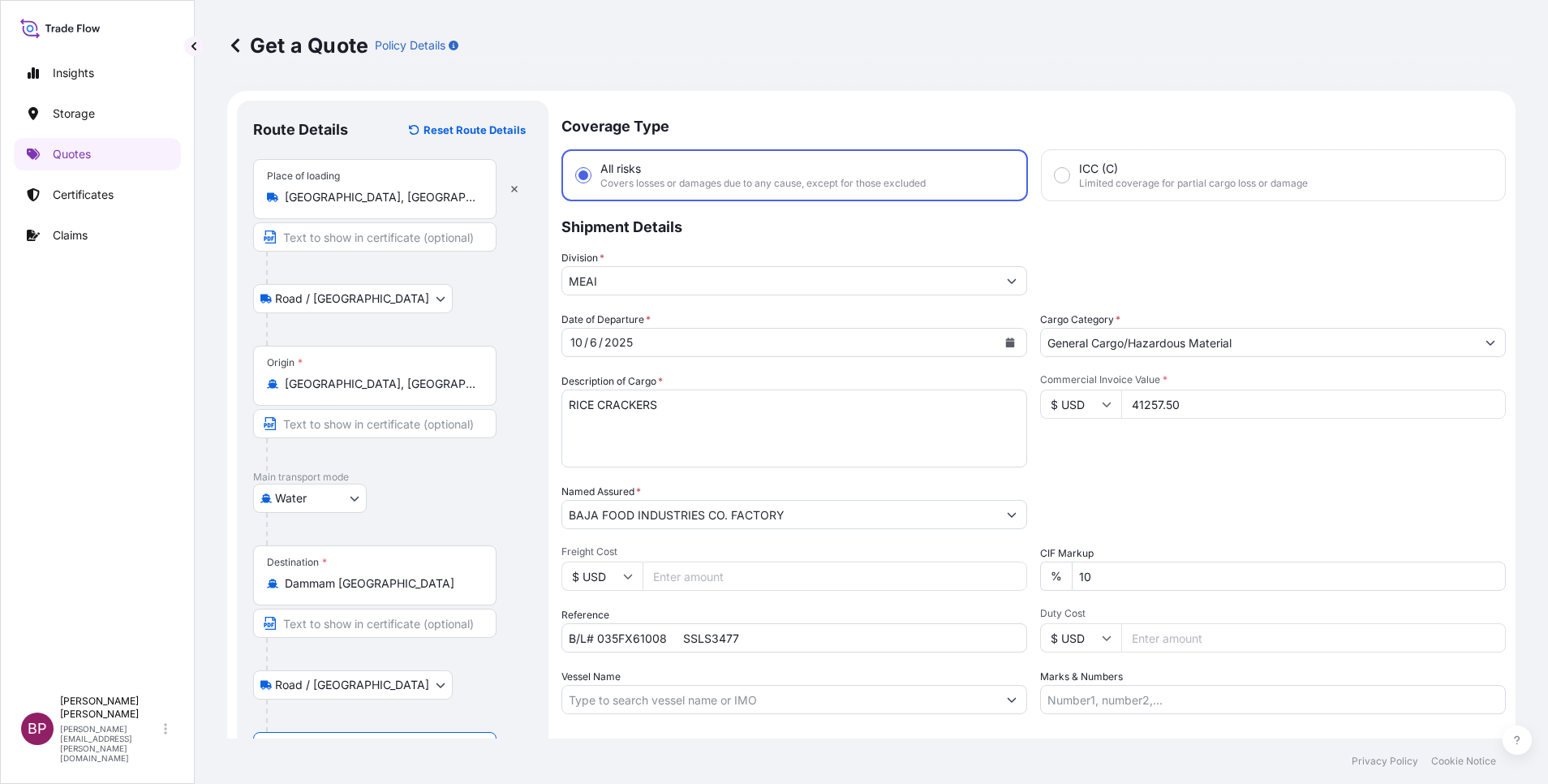
scroll to position [112, 0]
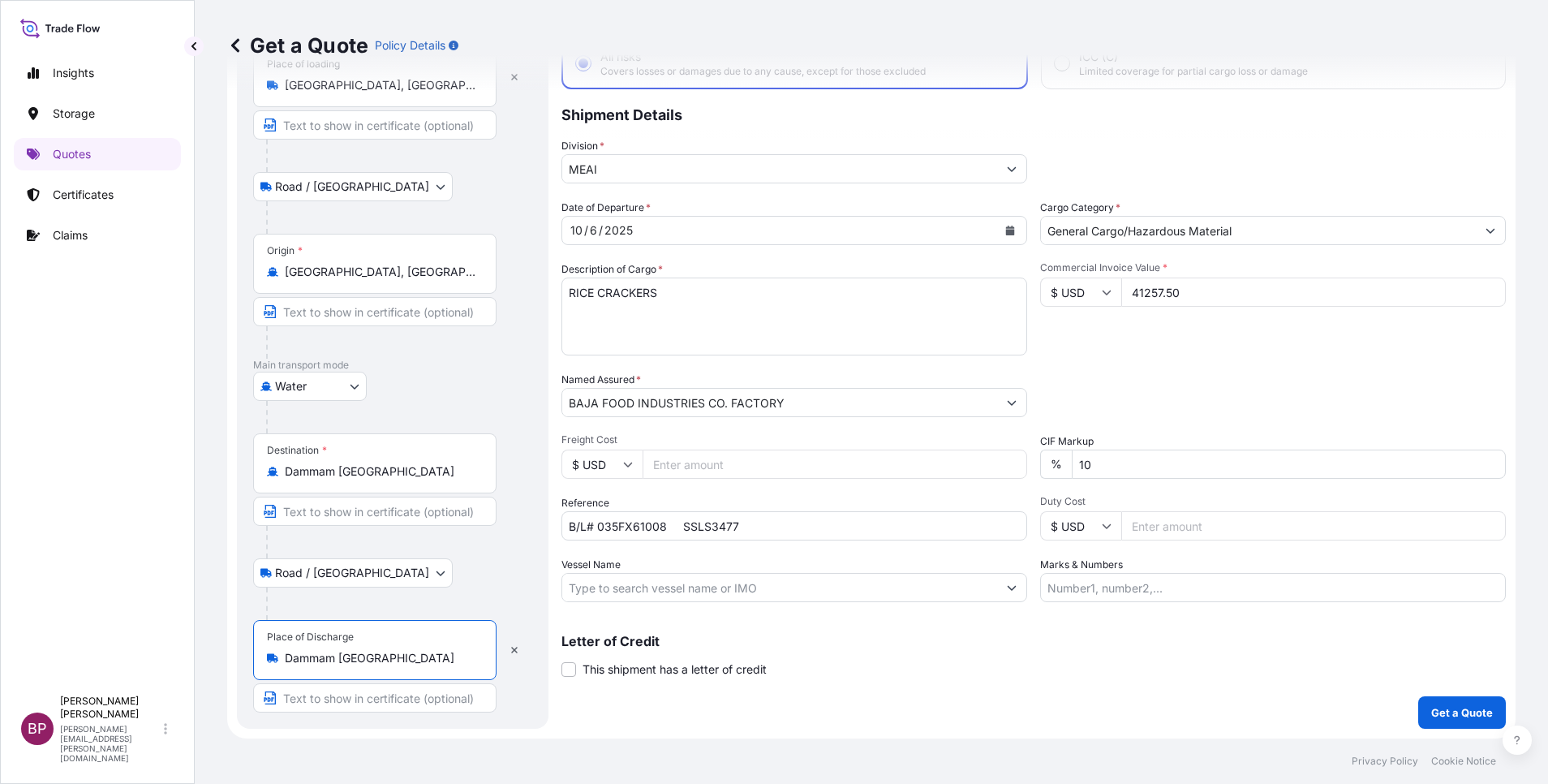
type input "Dammam [GEOGRAPHIC_DATA]"
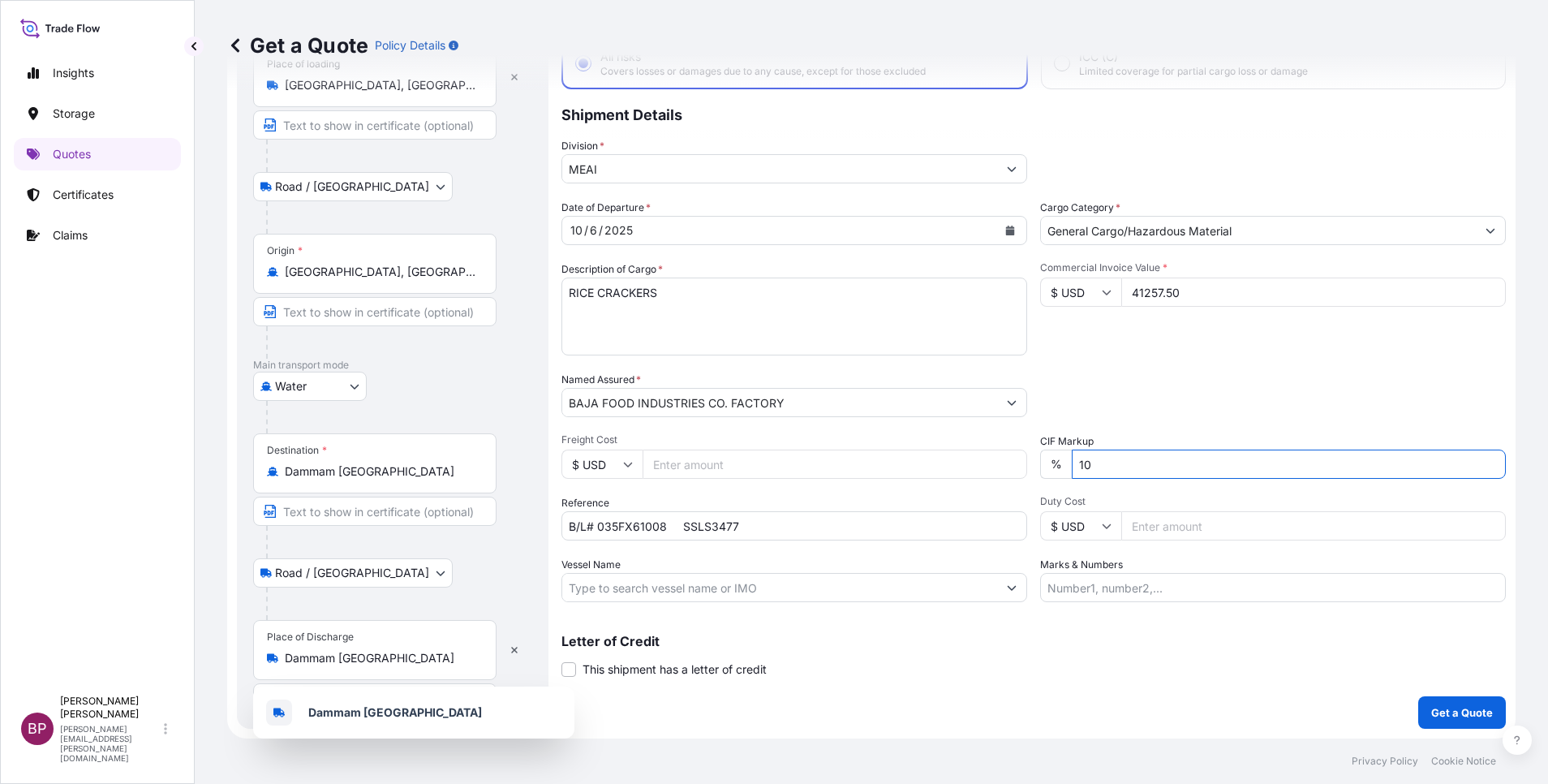
drag, startPoint x: 1133, startPoint y: 465, endPoint x: 727, endPoint y: 466, distance: 406.0
click at [749, 465] on div "Date of Departure * [DATE] Cargo Category * General Cargo/Hazardous Material De…" at bounding box center [1034, 400] width 945 height 403
type input "0"
click at [1157, 693] on div "Coverage Type All risks Covers losses or damages due to any cause, except for t…" at bounding box center [1034, 358] width 945 height 740
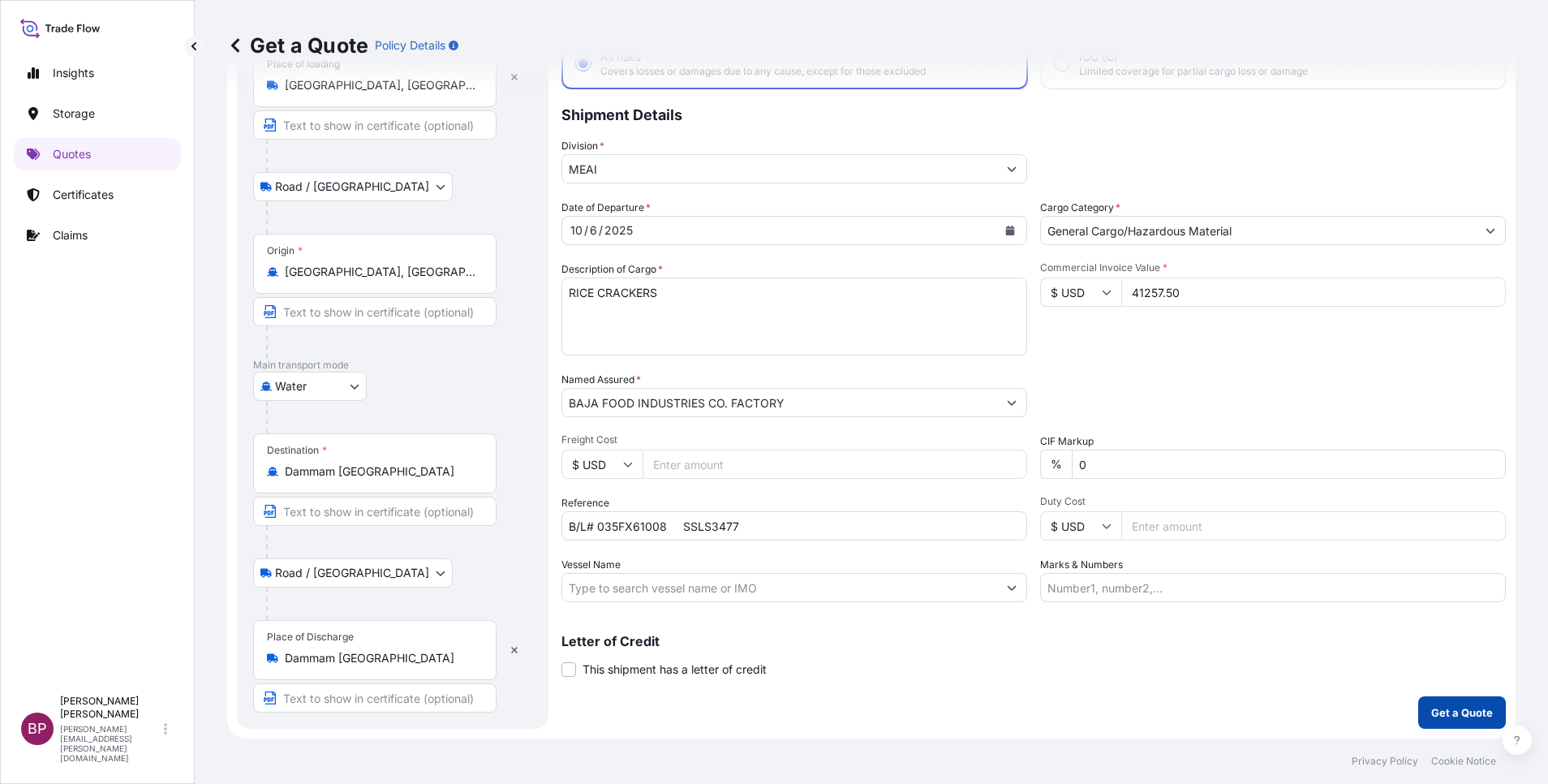
click at [1438, 716] on p "Get a Quote" at bounding box center [1462, 712] width 62 height 16
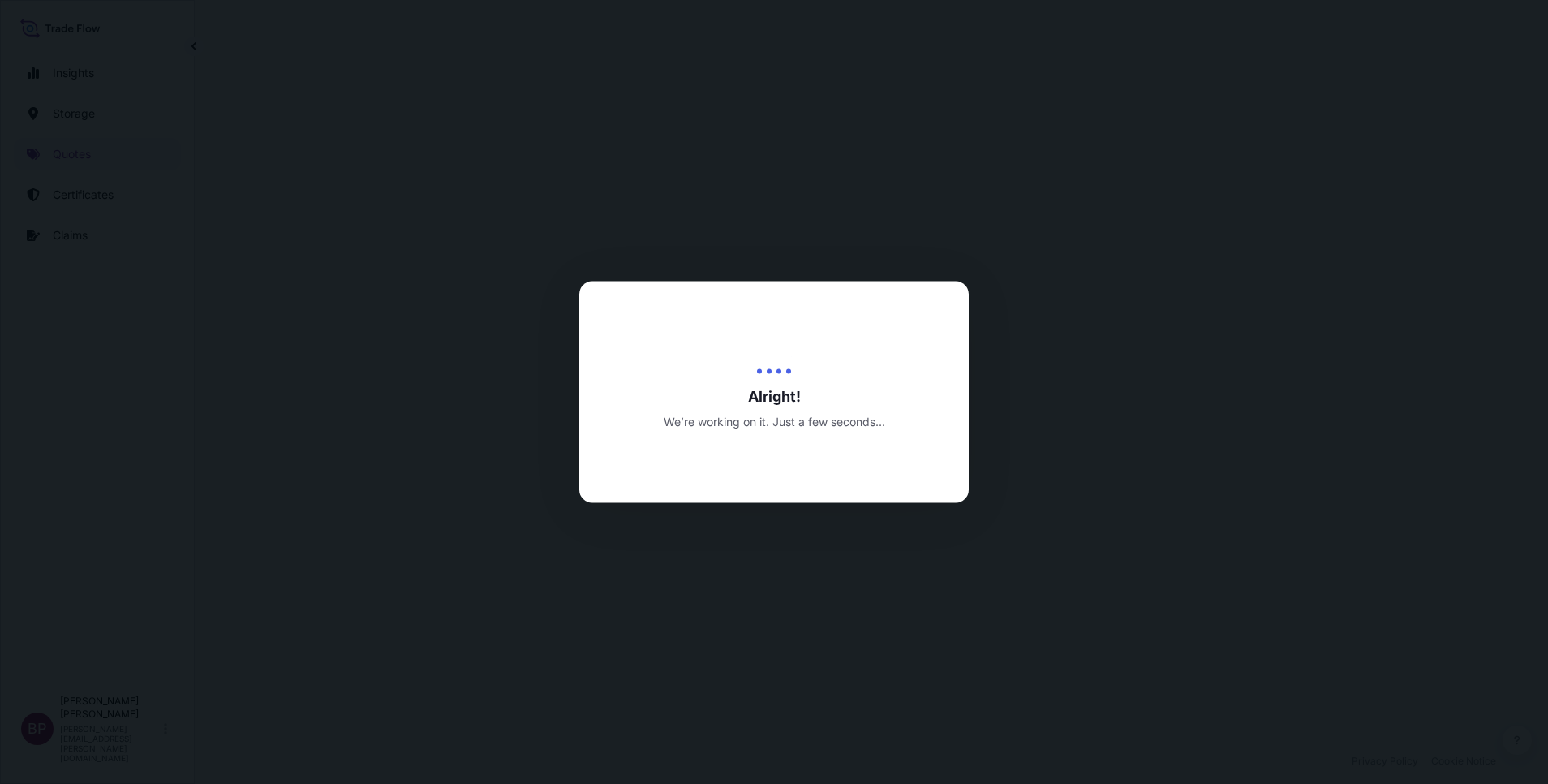
select select "Road / [GEOGRAPHIC_DATA]"
select select "Water"
select select "Road / [GEOGRAPHIC_DATA]"
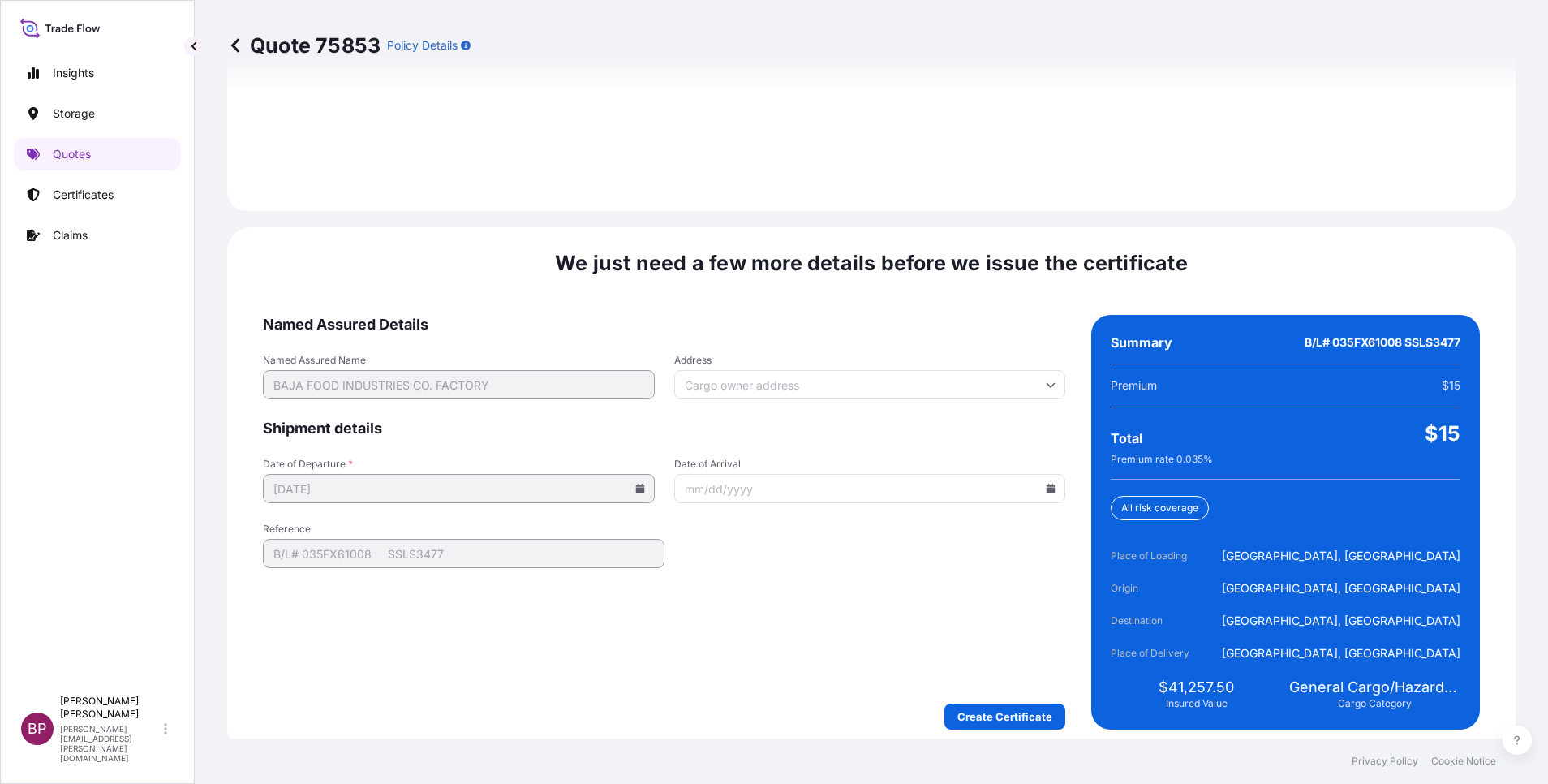
scroll to position [2404, 0]
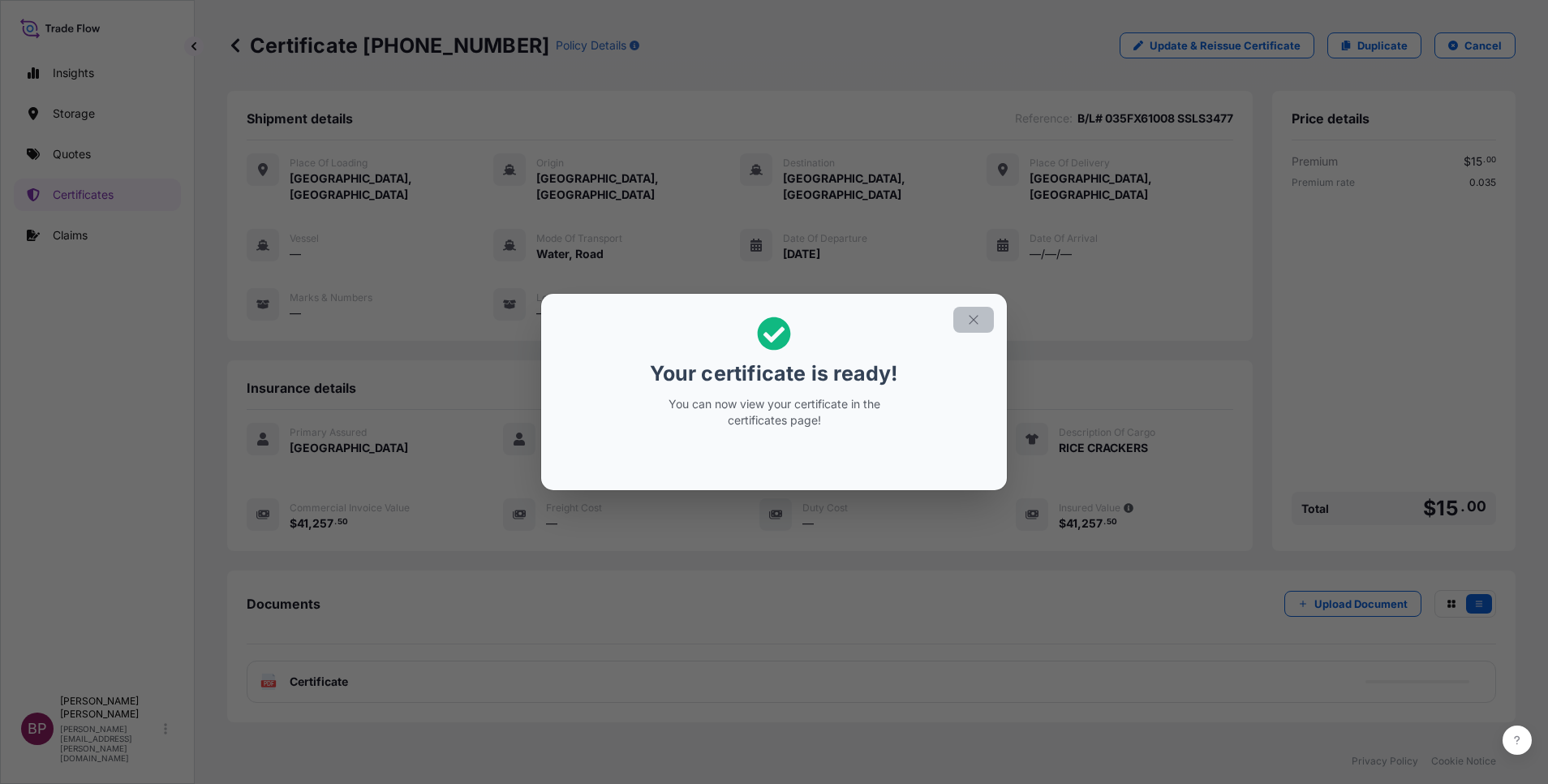
click at [967, 318] on icon "button" at bounding box center [974, 319] width 14 height 14
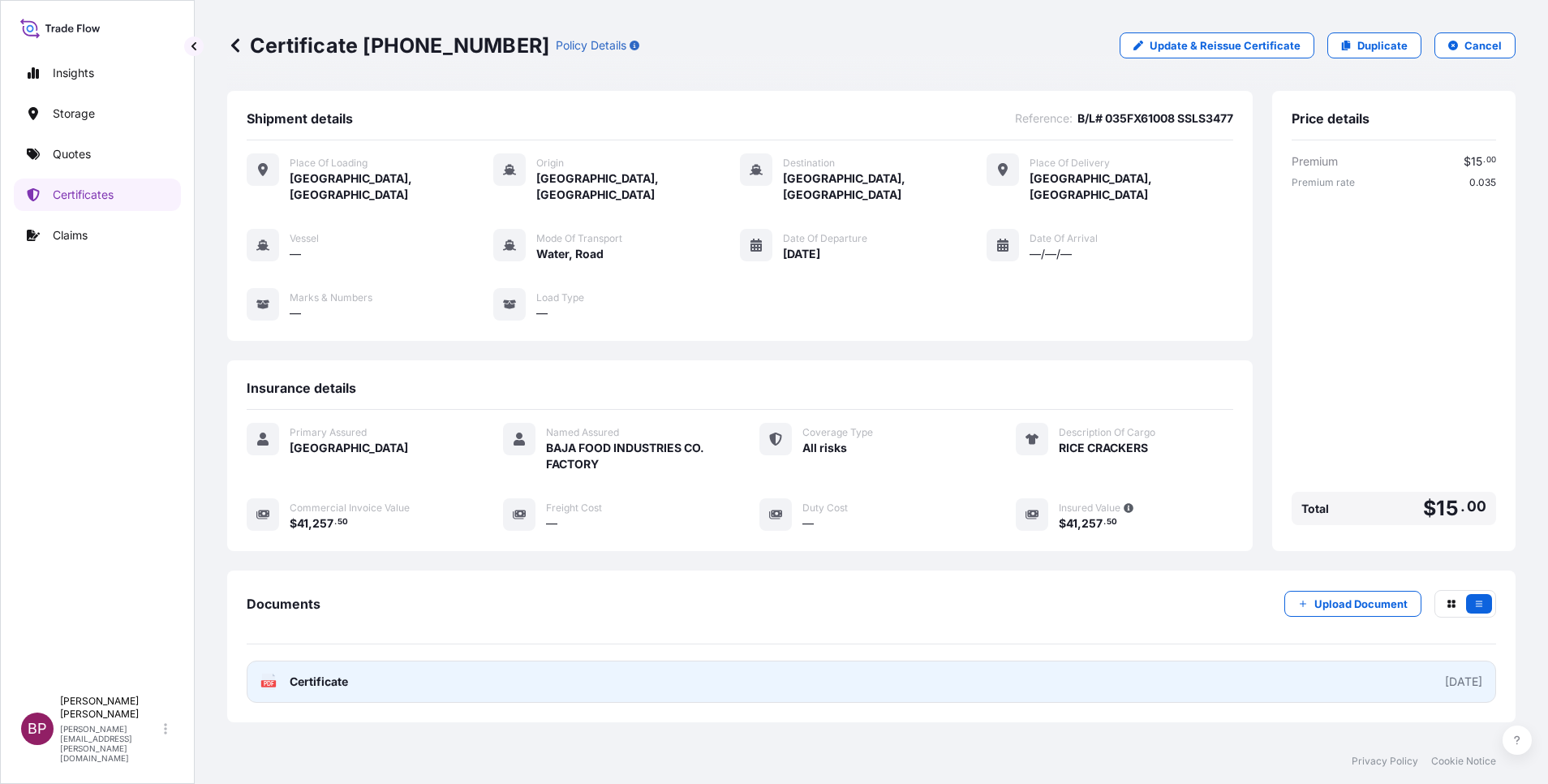
click at [278, 674] on div "PDF Certificate" at bounding box center [304, 682] width 88 height 16
